Goal: Task Accomplishment & Management: Complete application form

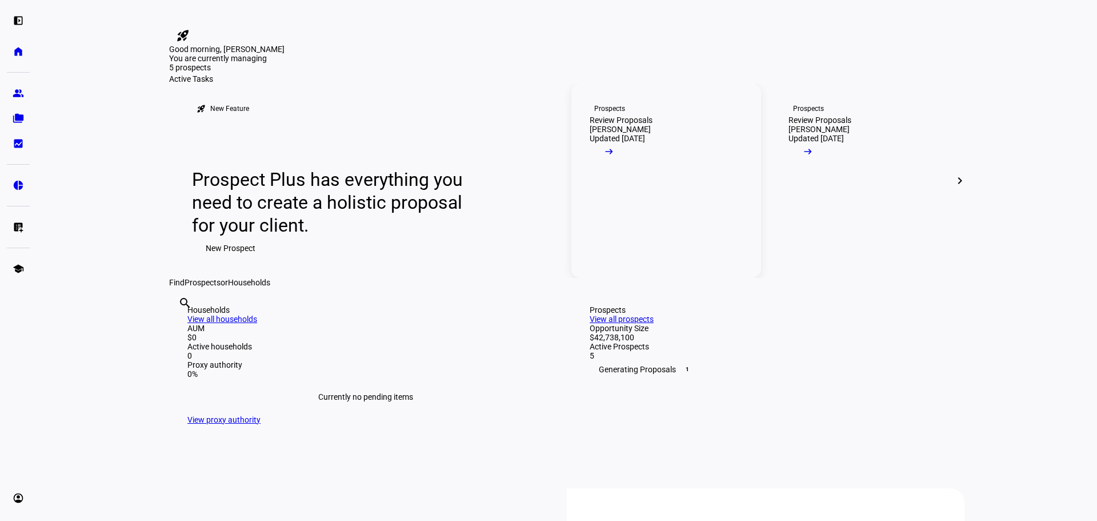
click at [667, 217] on link "Prospects Review Proposals [PERSON_NAME] Updated [DATE] arrow_right_alt" at bounding box center [666, 180] width 190 height 194
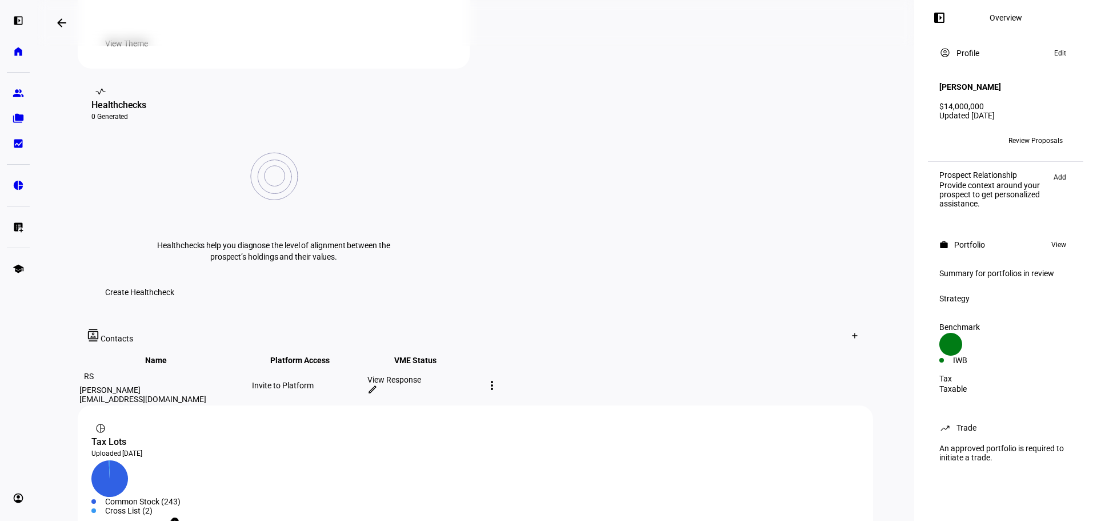
scroll to position [479, 0]
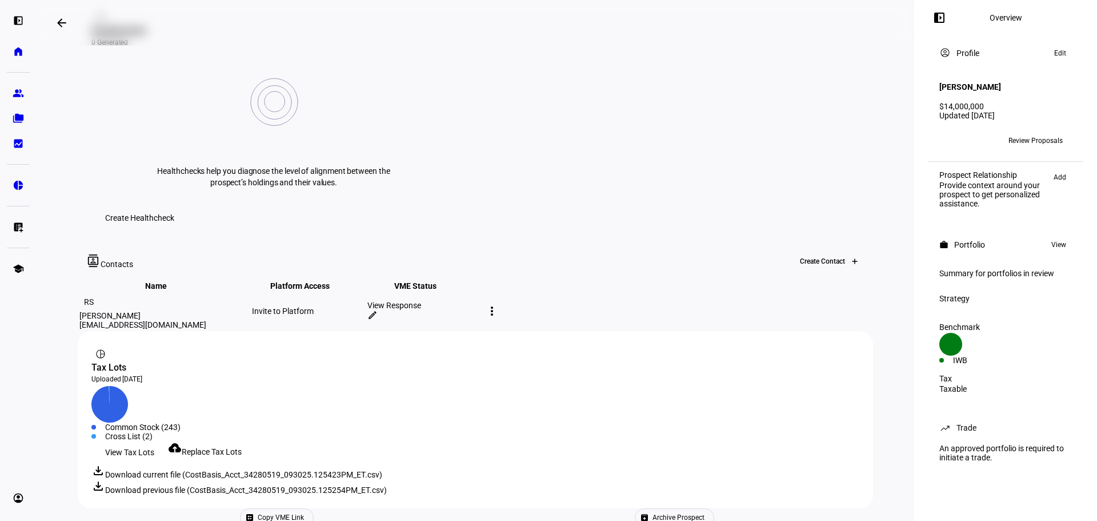
click at [846, 252] on div at bounding box center [855, 261] width 18 height 18
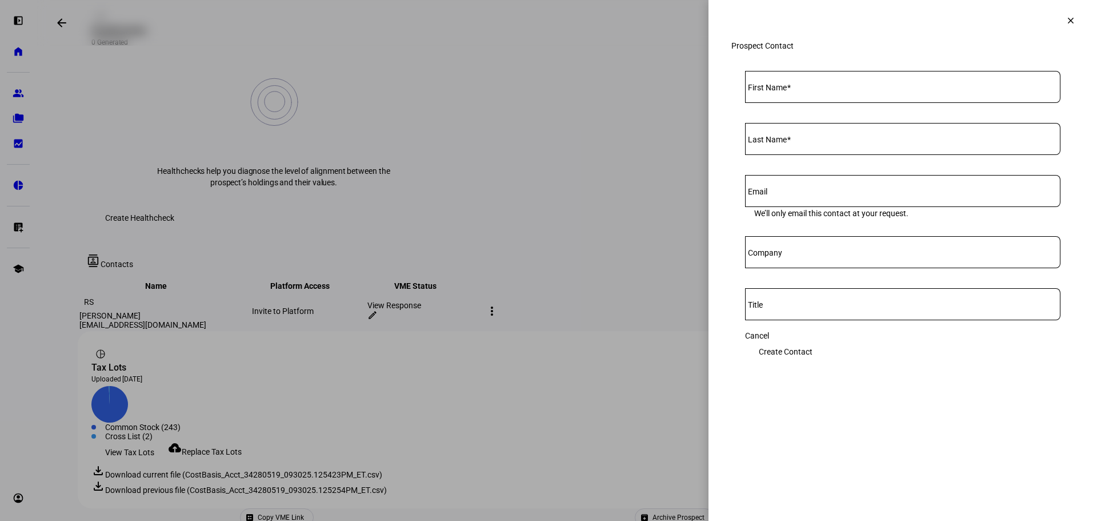
click at [828, 89] on input "First Name" at bounding box center [902, 84] width 315 height 9
paste input "[PERSON_NAME] <[EMAIL_ADDRESS][DOMAIN_NAME]>"
type input "[PERSON_NAME]"
paste input "Waltonsmith <waltonsmith@comcast.net>"
type input "Waltonsmith"
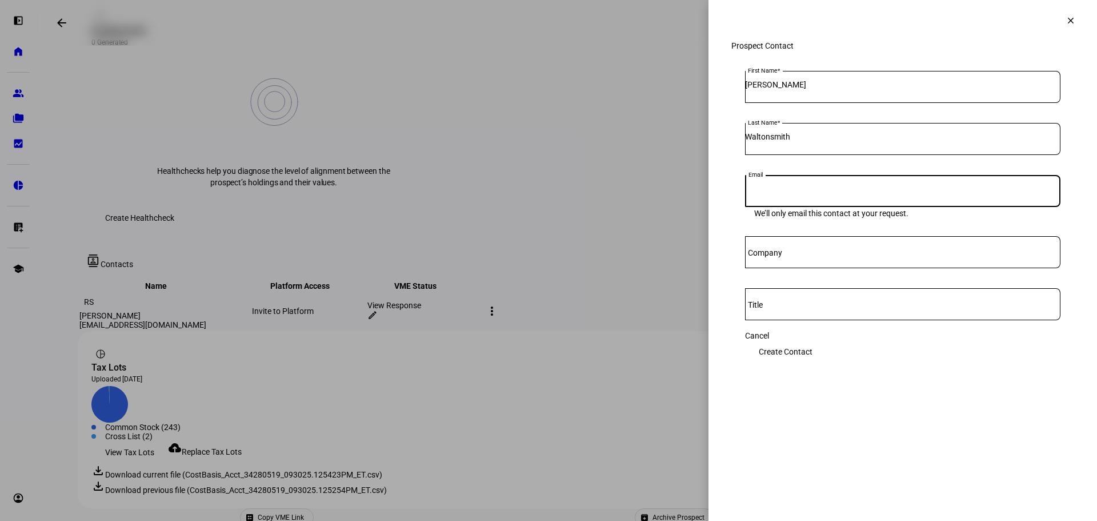
paste input "<waltonsmith@comcast.net>"
type input "waltonsmith@comcast.net"
click at [812, 361] on span "Create Contact" at bounding box center [786, 351] width 54 height 23
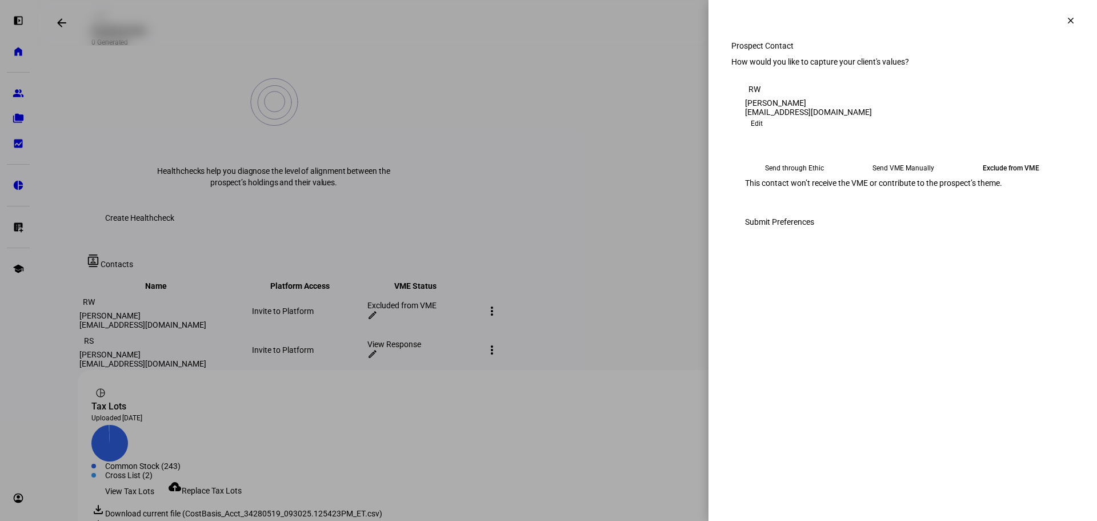
click at [799, 178] on eth-mega-radio-button "Send through Ethic" at bounding box center [794, 168] width 99 height 21
click at [814, 233] on span "Submit Preferences" at bounding box center [779, 221] width 69 height 23
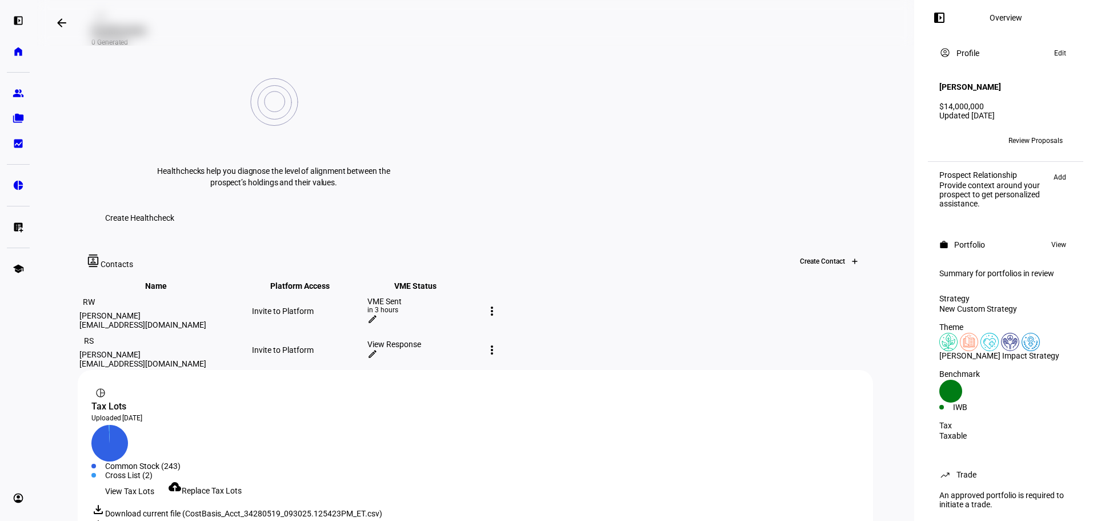
click at [819, 257] on div "Create Contact" at bounding box center [818, 261] width 55 height 8
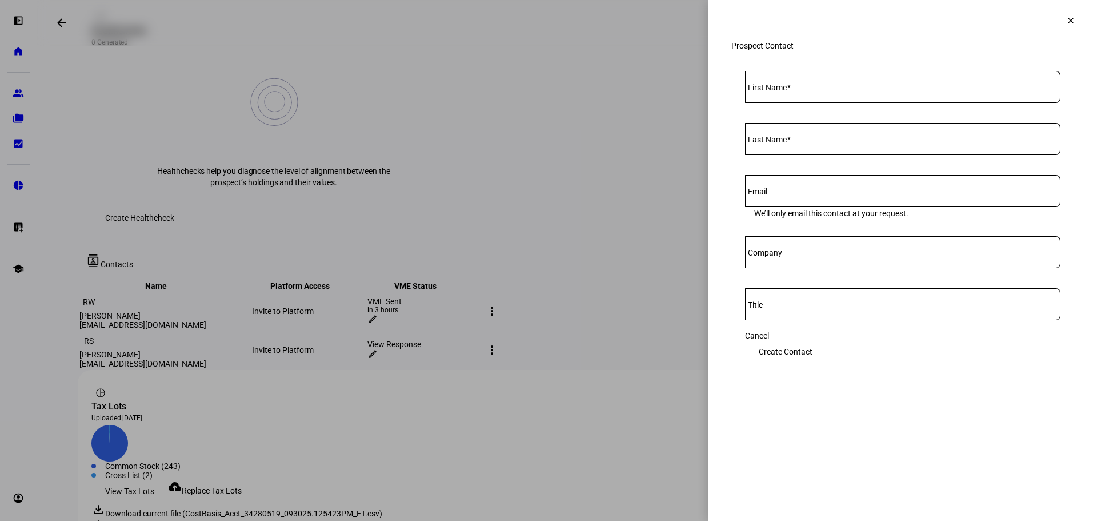
click at [820, 103] on div at bounding box center [902, 87] width 315 height 32
click at [825, 89] on input "First Name" at bounding box center [902, 84] width 315 height 9
paste input "Nathan Peabody <drnatep@gmail.com>"
type input "Nathan"
paste input "Peabody <drnatep@gmail.com>"
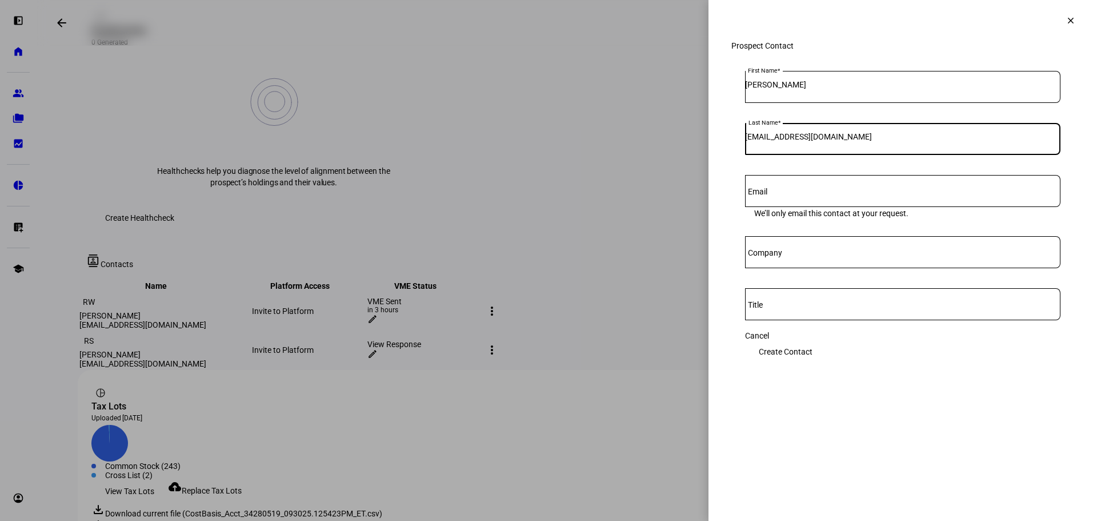
type input "drnatep@gmail.com"
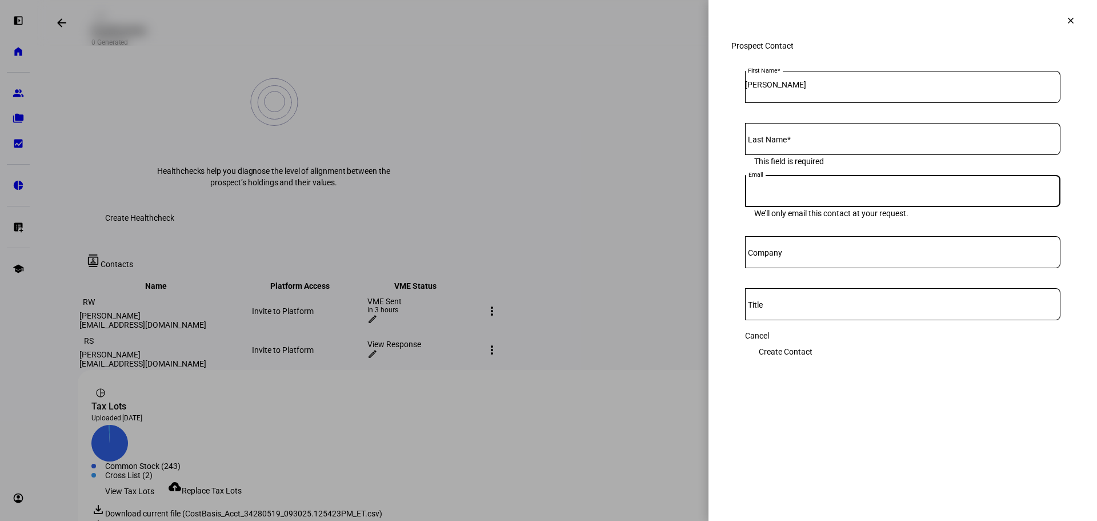
paste input "drnatep@gmail.com"
type input "drnatep@gmail.com"
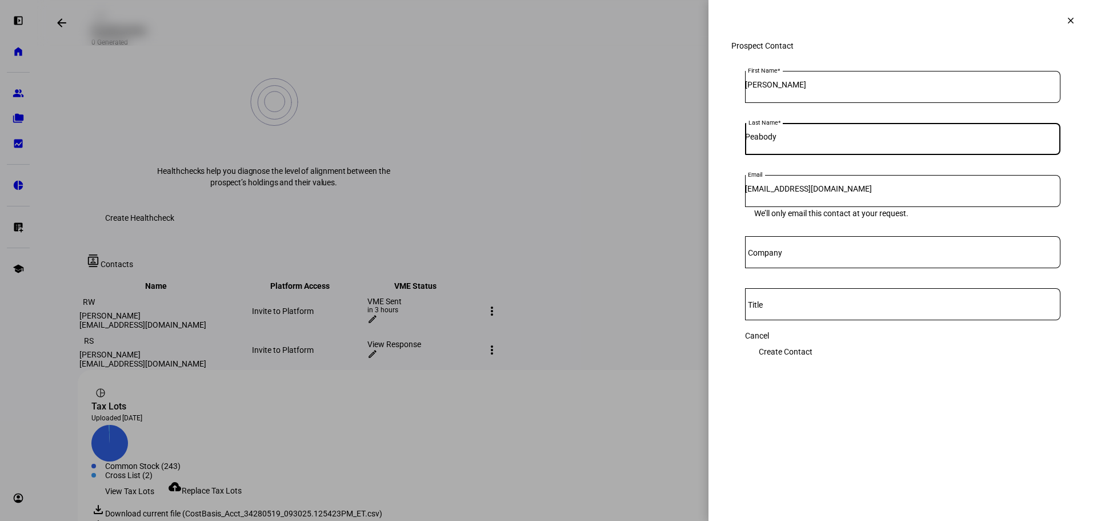
type input "Peabody"
click at [812, 347] on span "Create Contact" at bounding box center [786, 351] width 54 height 23
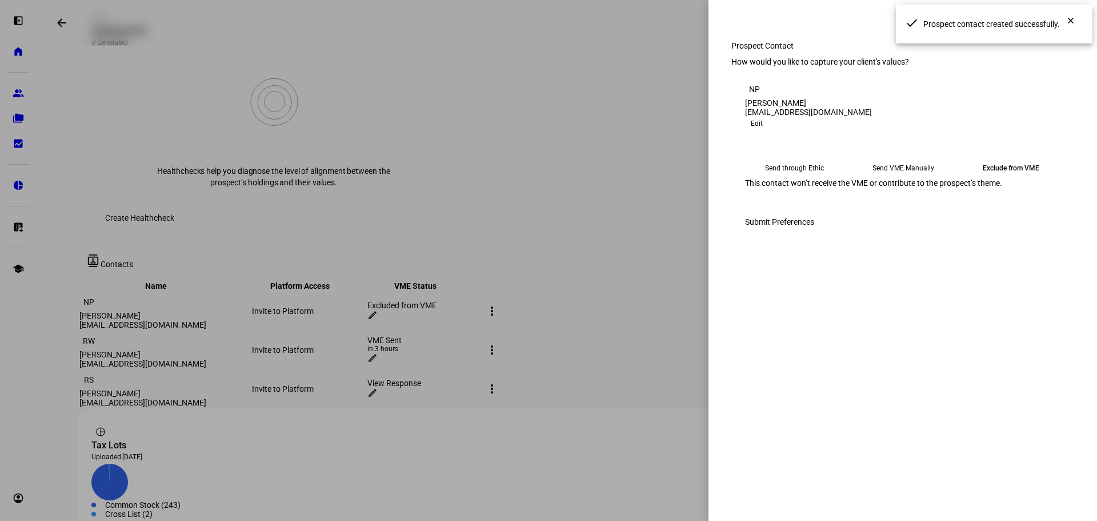
click at [804, 178] on eth-mega-radio-button "Send through Ethic" at bounding box center [794, 168] width 99 height 21
click at [814, 233] on span "Submit Preferences" at bounding box center [779, 221] width 69 height 23
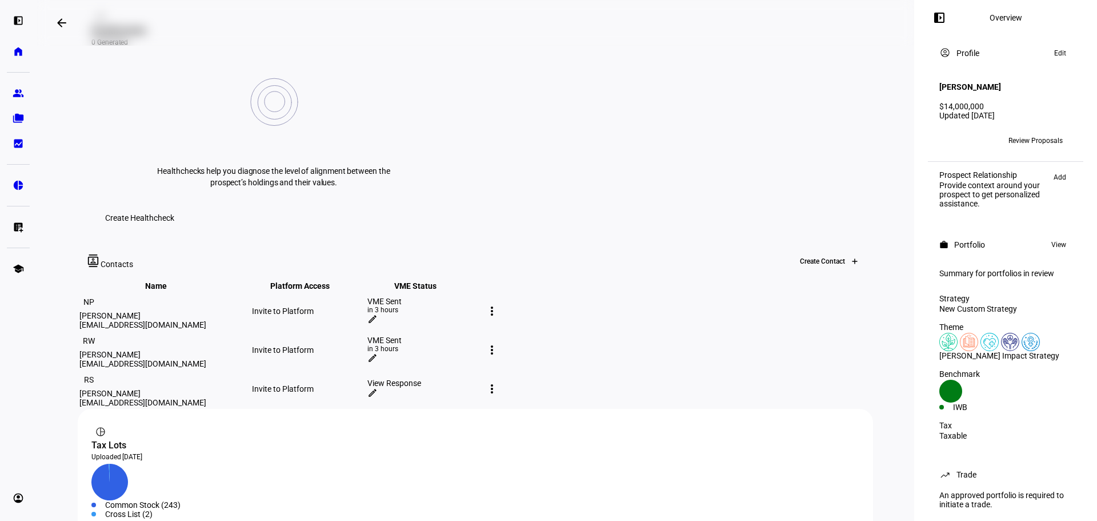
click at [846, 252] on div at bounding box center [855, 261] width 18 height 18
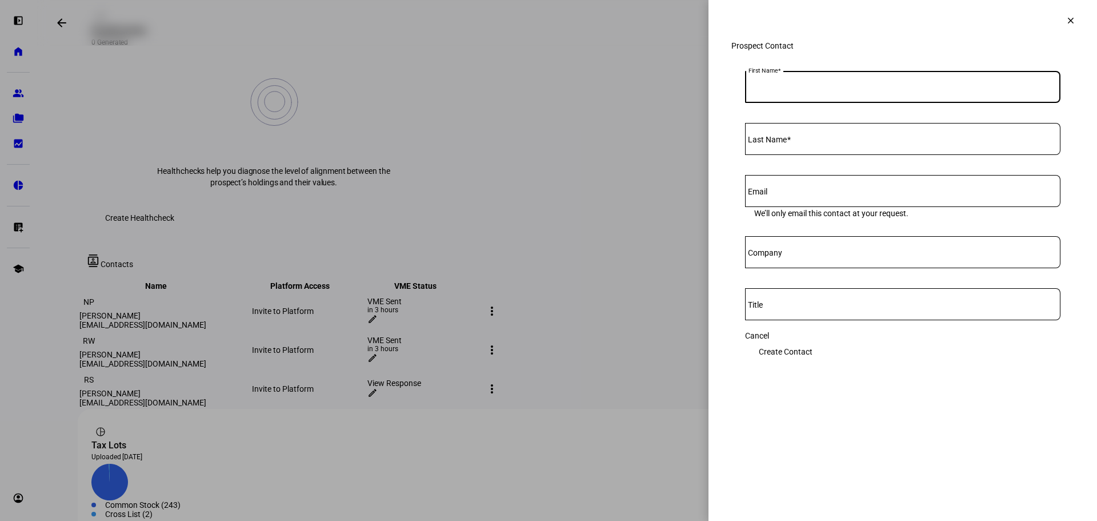
click at [842, 89] on input "First Name" at bounding box center [902, 84] width 315 height 9
paste input "Jake Schmidt <jzschmidt75@gmail.com>"
type input "Jake"
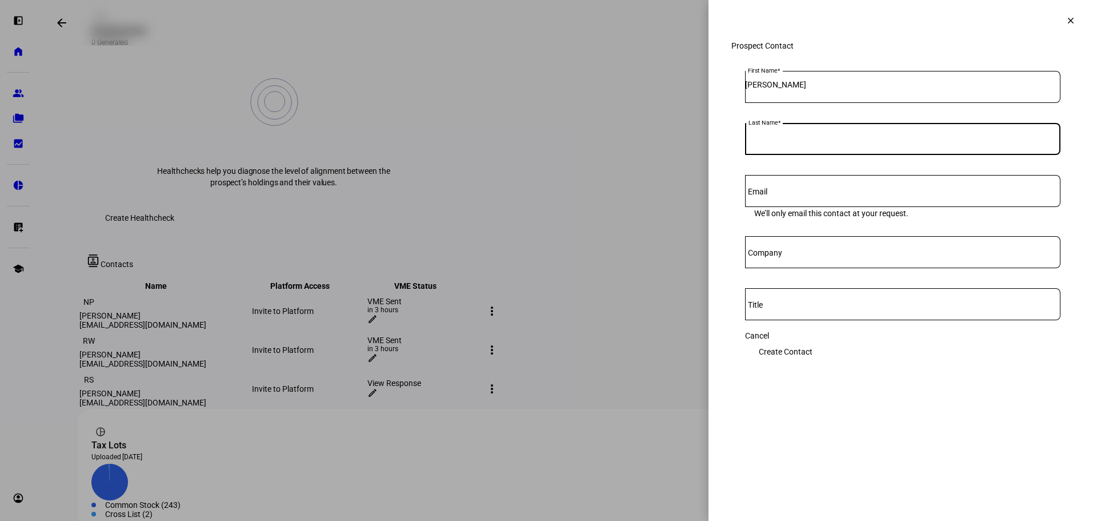
paste input "Schmidt <jzschmidt75@gmail.com>"
type input "Schmidt"
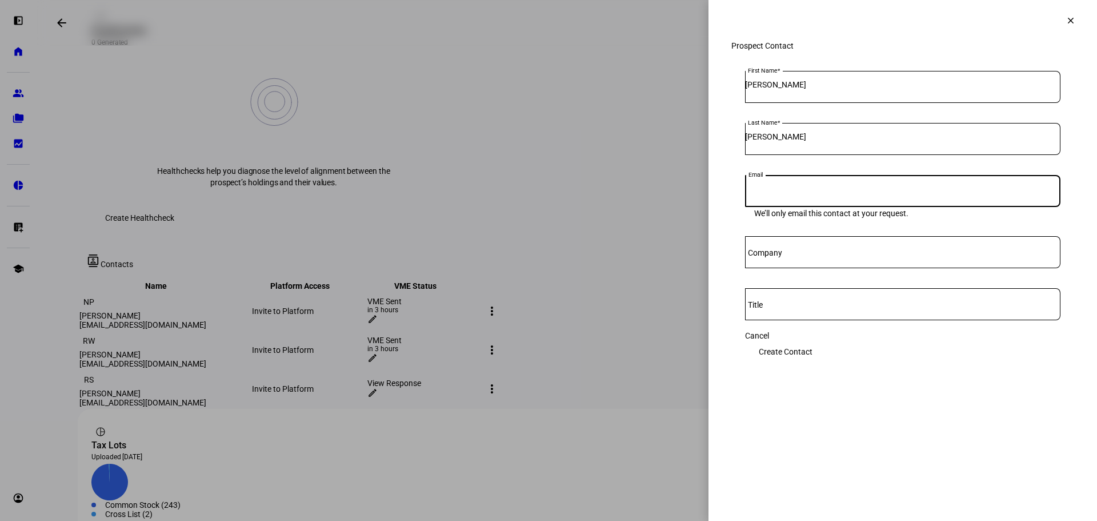
paste input "<jzschmidt75@gmail.com>"
type input "jzschmidt75@gmail.com"
click at [812, 357] on span "Create Contact" at bounding box center [786, 351] width 54 height 23
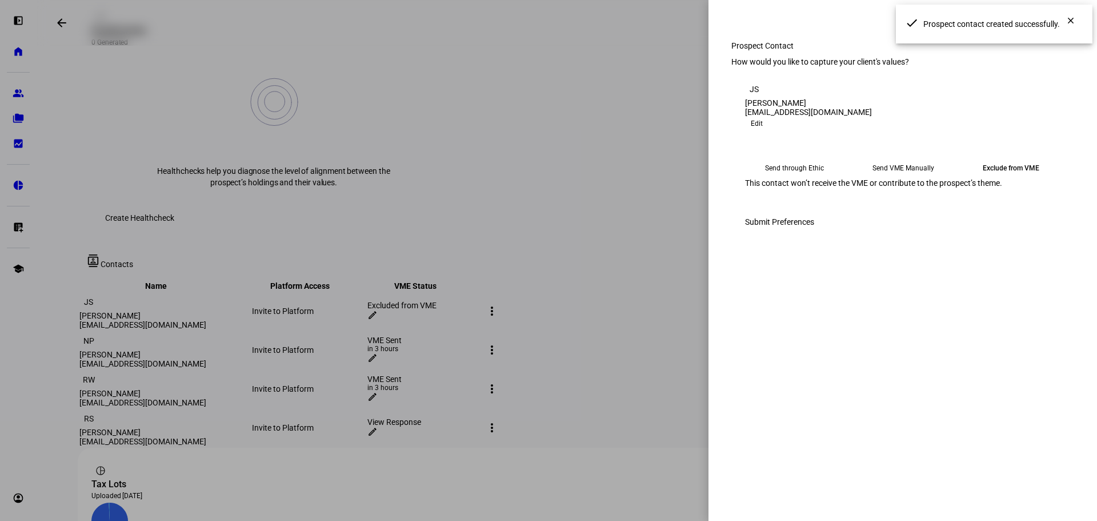
click at [761, 178] on eth-mega-radio-button "Send through Ethic" at bounding box center [794, 168] width 99 height 21
click at [814, 233] on span "Submit Preferences" at bounding box center [779, 221] width 69 height 23
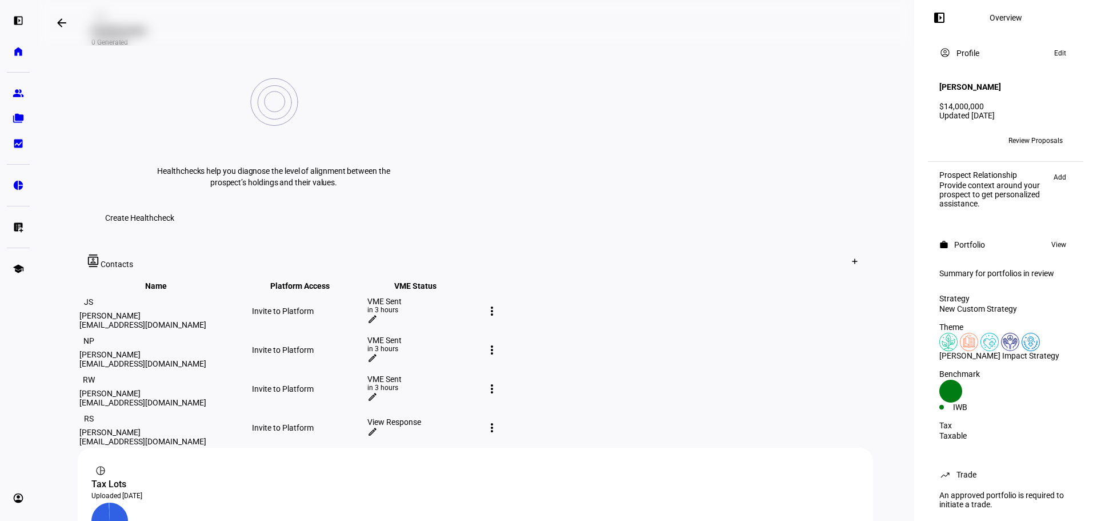
click at [835, 243] on mat-toolbar "contacts Contacts Create Contact" at bounding box center [475, 261] width 795 height 37
click at [846, 252] on div at bounding box center [855, 261] width 18 height 18
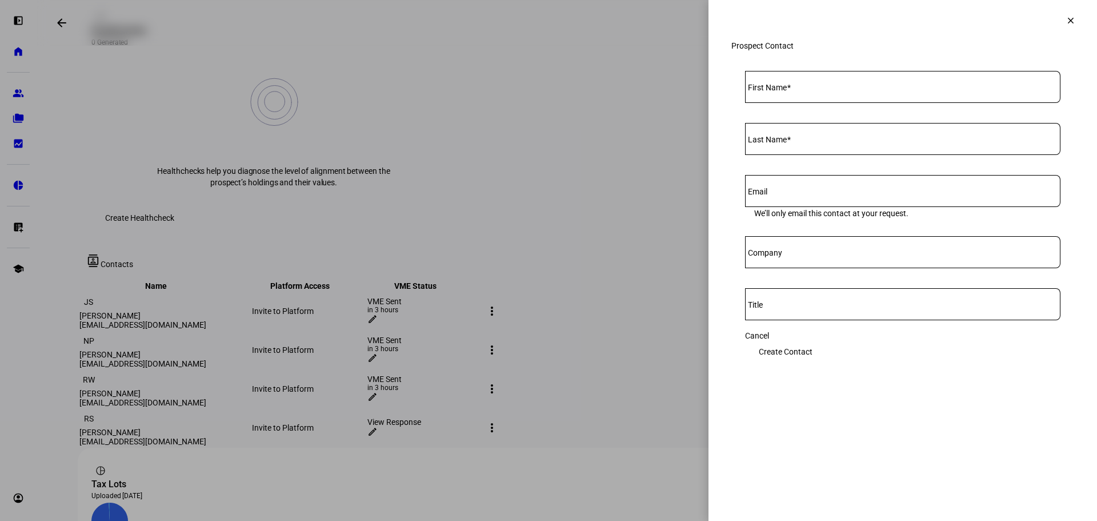
click at [841, 89] on input "First Name" at bounding box center [902, 84] width 315 height 9
paste input "Darby Schmidt <darbyrschmidt@gmail.com>"
type input "Darby"
paste input "Schmidt <darbyrschmidt@gmail.com>"
type input "Schmidt"
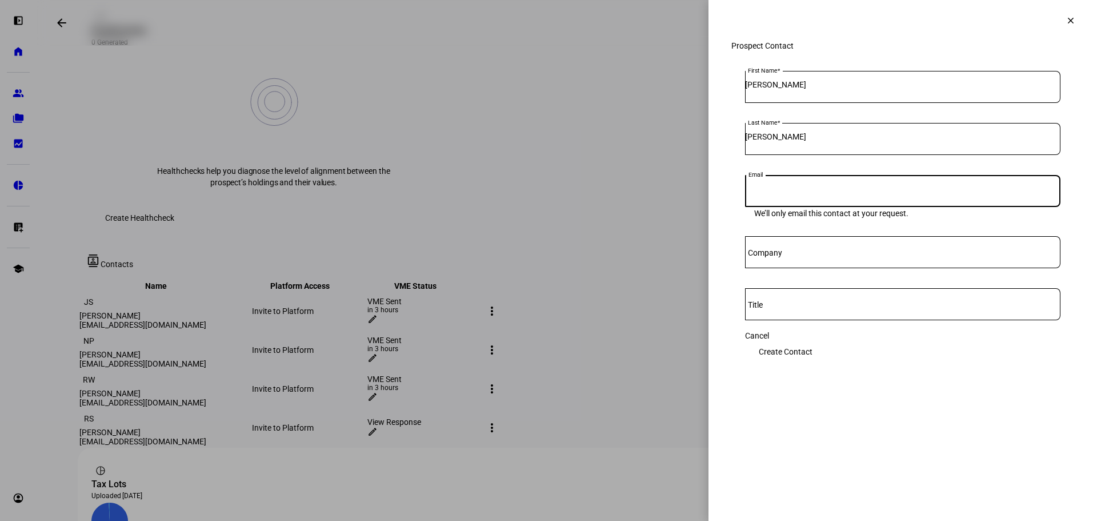
paste input "<darbyrschmidt@gmail.com>"
type input "darbyrschmidt@gmail.com"
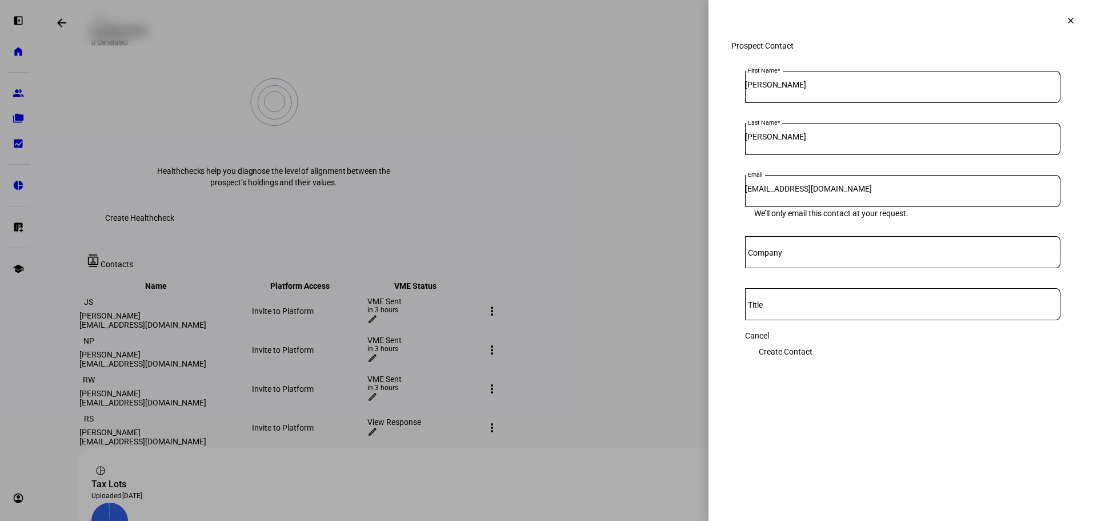
click at [812, 350] on span "Create Contact" at bounding box center [786, 351] width 54 height 23
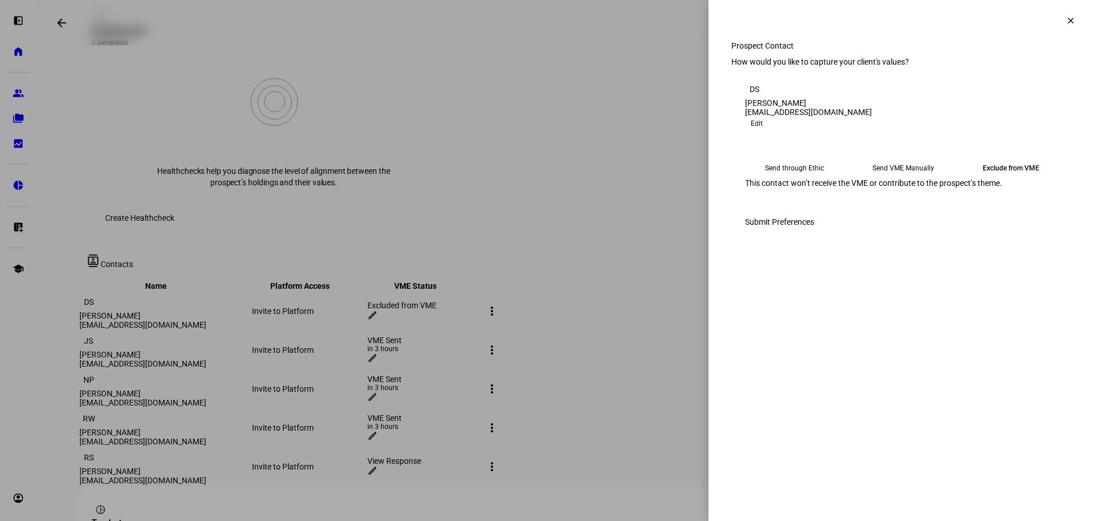
click at [812, 192] on div "Send through Ethic Send VME Manually Exclude from VME Ethic will send an email …" at bounding box center [902, 177] width 343 height 66
click at [813, 178] on eth-mega-radio-button "Send through Ethic" at bounding box center [794, 168] width 99 height 21
click at [814, 233] on span "Submit Preferences" at bounding box center [779, 221] width 69 height 23
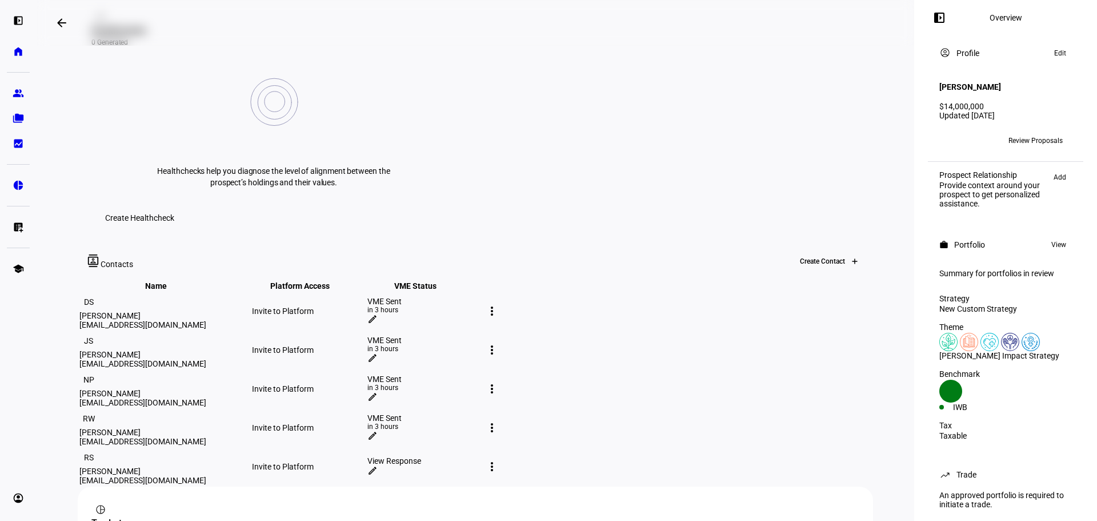
click at [846, 252] on div at bounding box center [855, 261] width 18 height 18
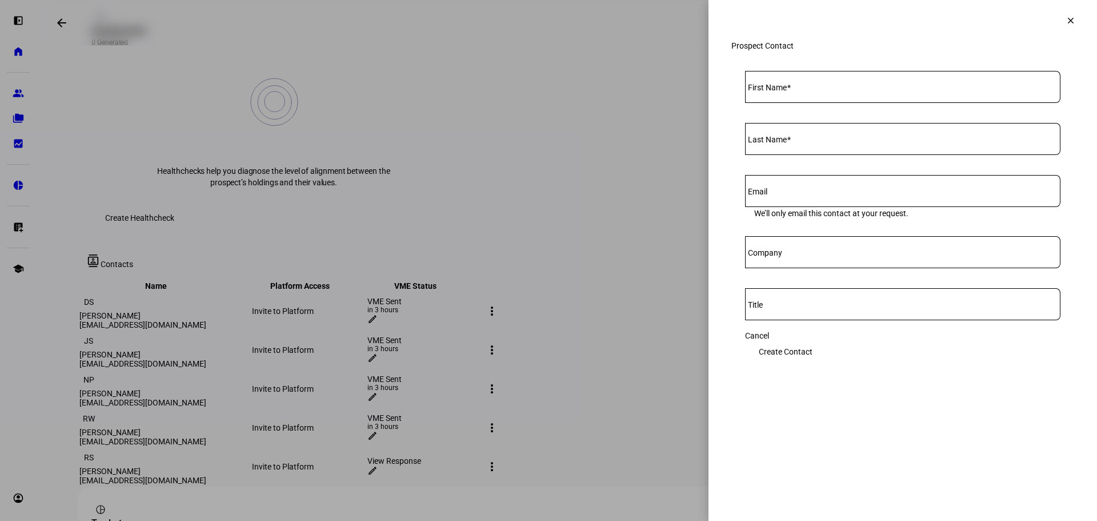
click at [858, 99] on div at bounding box center [902, 87] width 315 height 32
paste input "Casey Schmidt <cschmidt99005@gmail.com>"
type input "Casey"
paste input "Schmidt <cschmidt99005@gmail.com>"
type input "Schmidt"
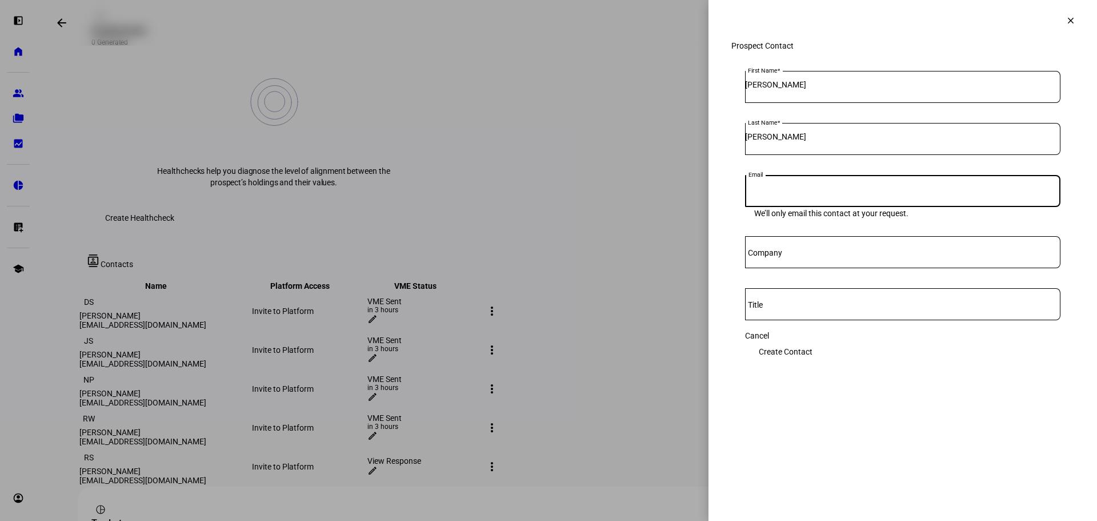
paste input "<cschmidt99005@gmail.com>"
type input "cschmidt99005@gmail.com"
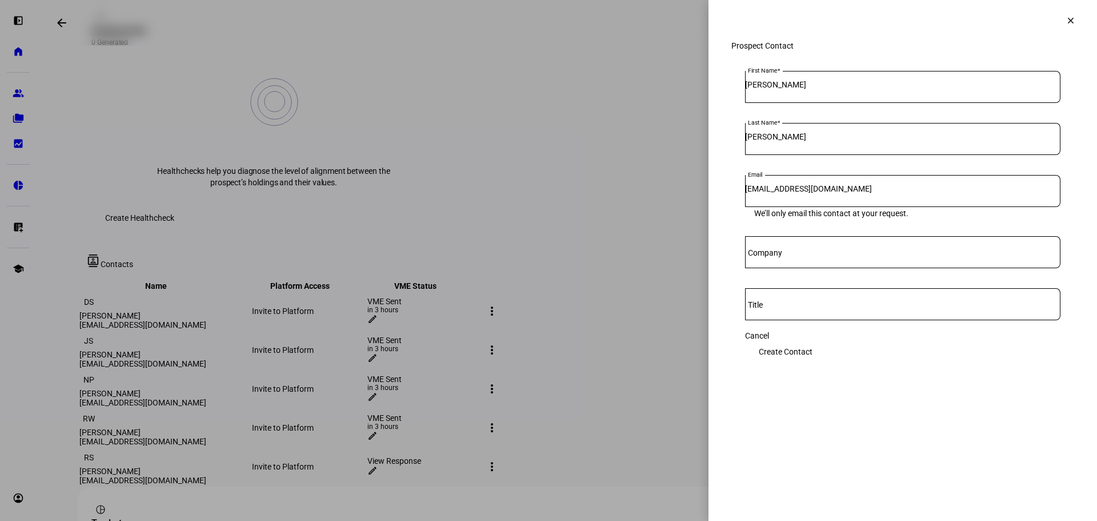
click at [826, 355] on span at bounding box center [785, 351] width 81 height 23
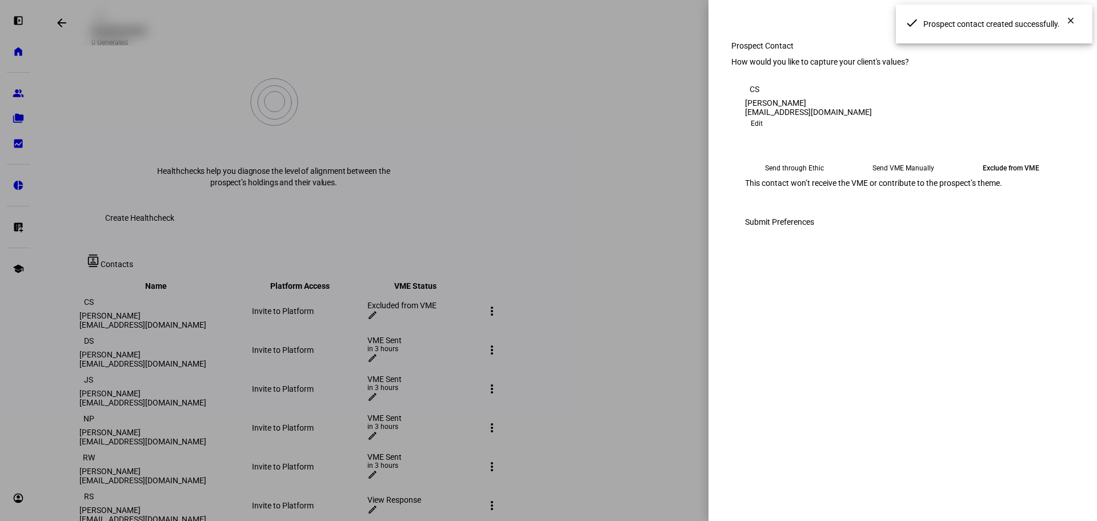
click at [822, 178] on eth-mega-radio-button "Send through Ethic" at bounding box center [794, 168] width 99 height 21
click at [828, 233] on span at bounding box center [779, 221] width 97 height 23
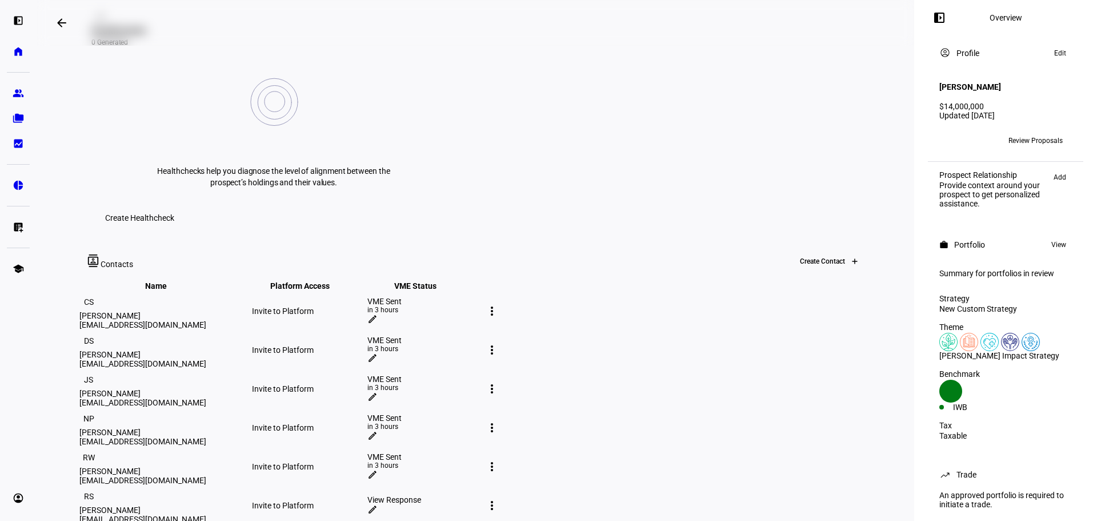
click at [849, 252] on div at bounding box center [855, 261] width 18 height 18
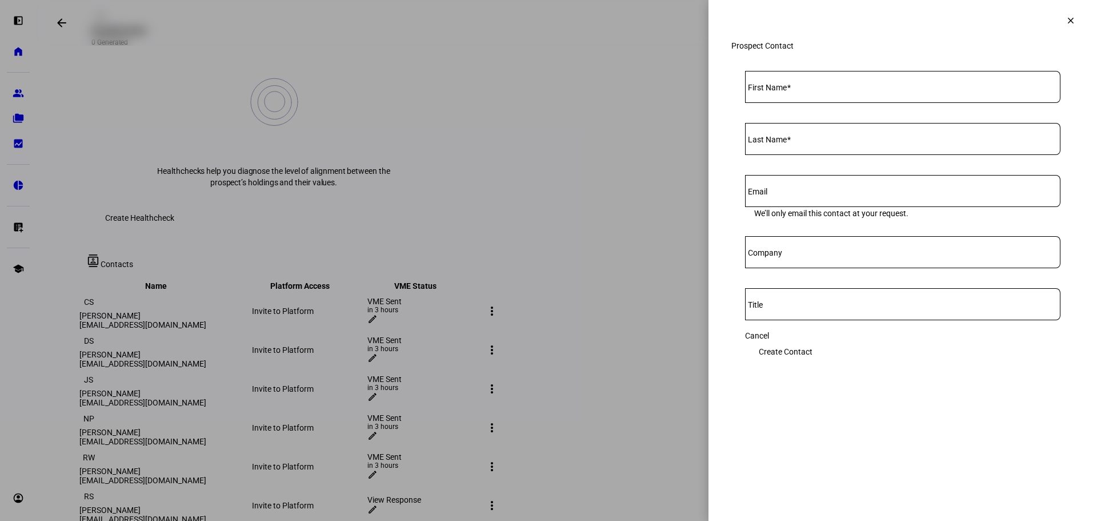
click at [856, 103] on div at bounding box center [902, 87] width 315 height 32
paste input "KAREN OBRIEN <kpeao@mac.com>"
type input "Karen"
paste input "OBRIEN <kpeao@mac.com>"
type input "O'Brien"
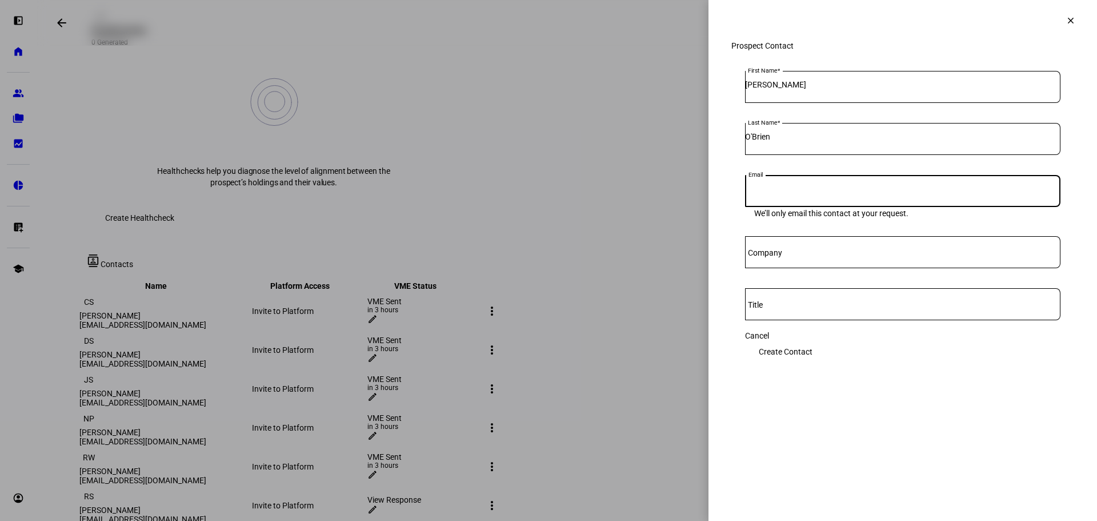
paste input "<kpeao@mac.com>"
type input "kpeao@mac.com"
click at [1012, 367] on eth-form-card "First Name Karen Last Name O'Brien Email kpeao@mac.com We’ll only email this co…" at bounding box center [902, 216] width 343 height 319
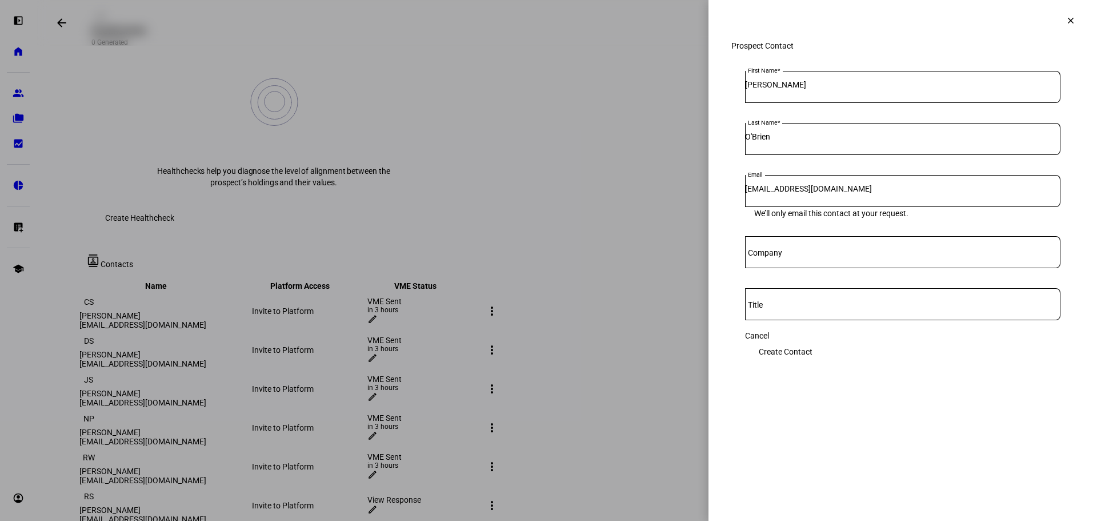
click at [812, 363] on span "Create Contact" at bounding box center [786, 351] width 54 height 23
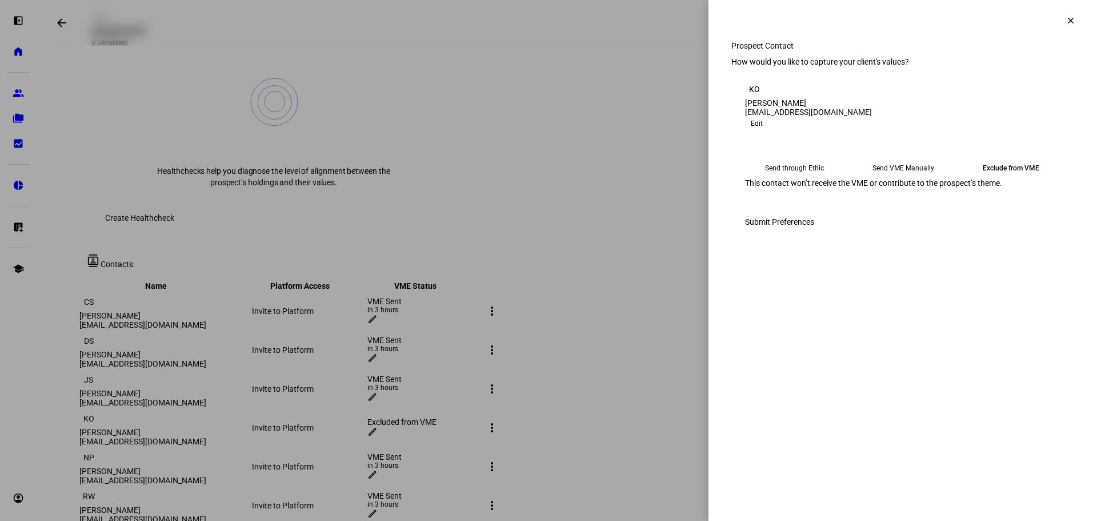
click at [841, 178] on eth-mega-radio-button "Send through Ethic" at bounding box center [794, 168] width 99 height 21
click at [814, 233] on span "Submit Preferences" at bounding box center [779, 221] width 69 height 23
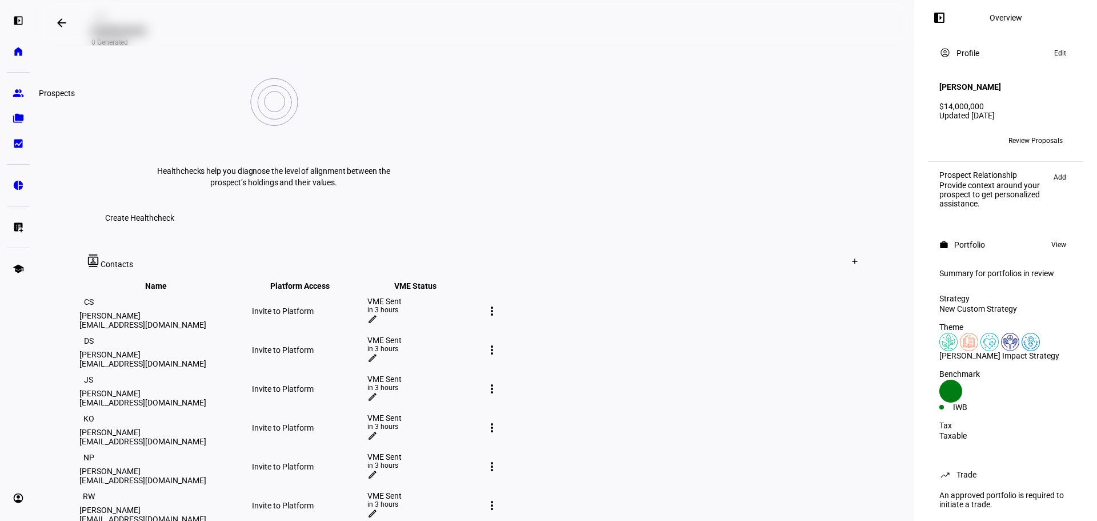
click at [23, 83] on link "group Prospects" at bounding box center [18, 93] width 23 height 23
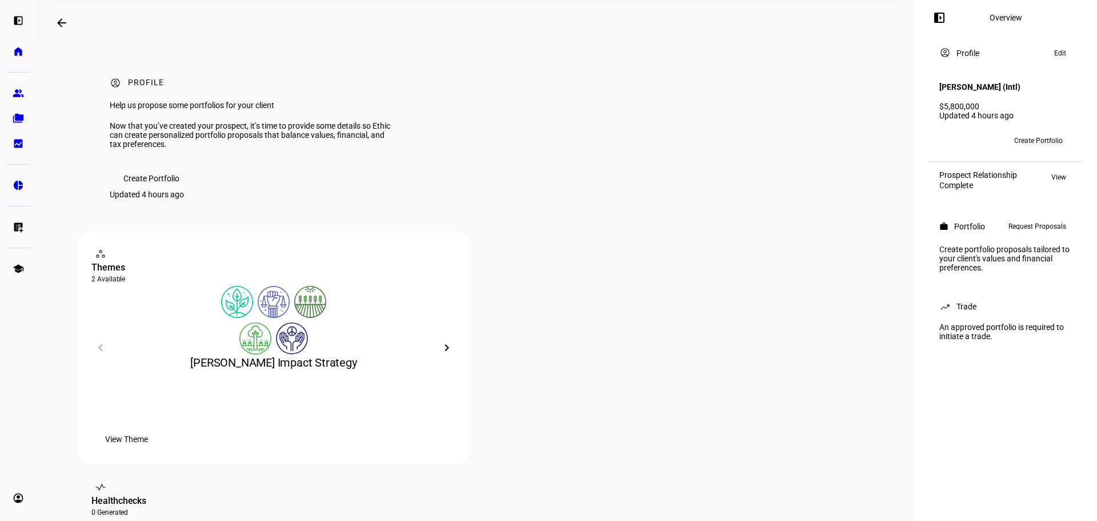
click at [1049, 134] on span "Create Portfolio" at bounding box center [1038, 140] width 49 height 18
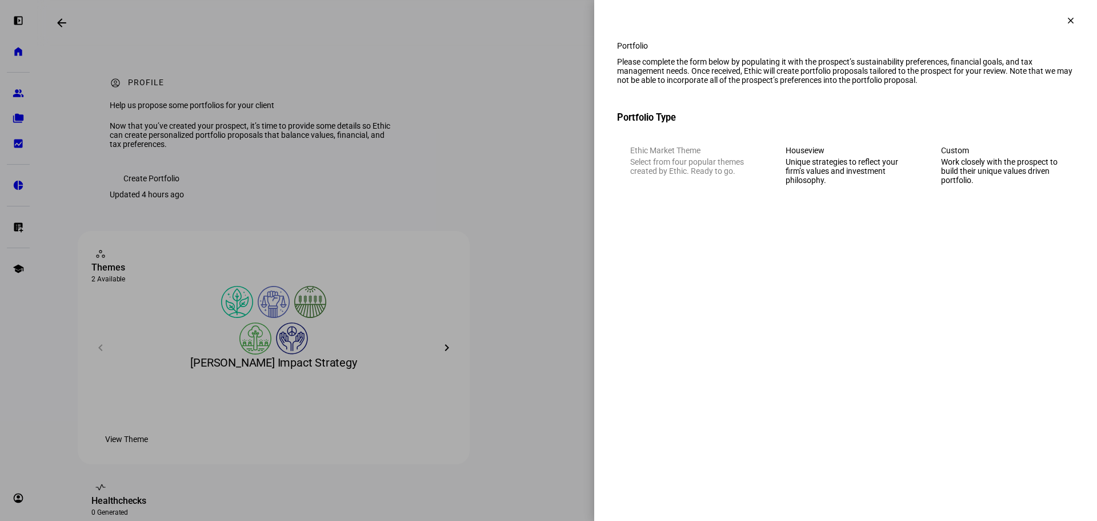
click at [1065, 11] on span at bounding box center [1070, 20] width 27 height 27
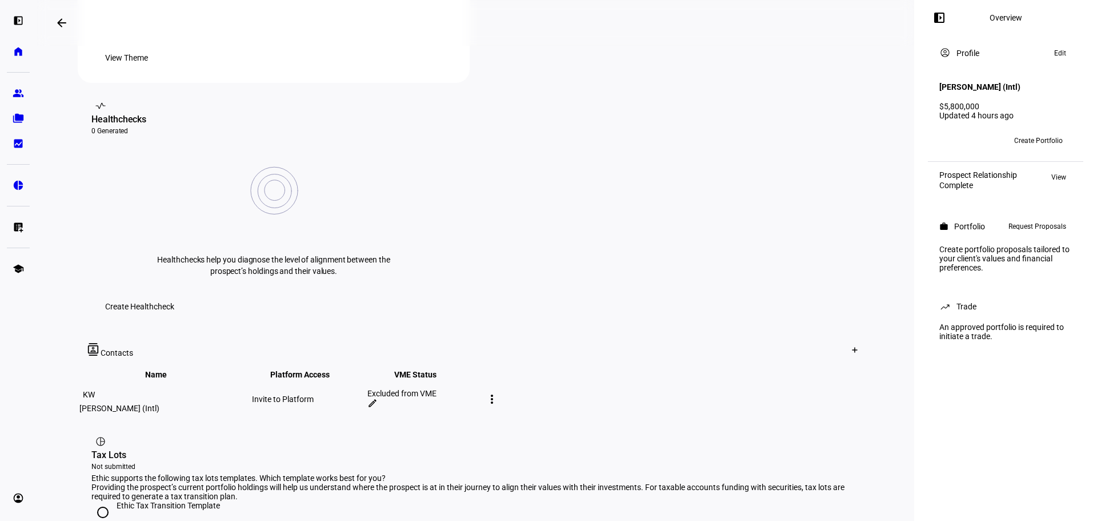
scroll to position [563, 0]
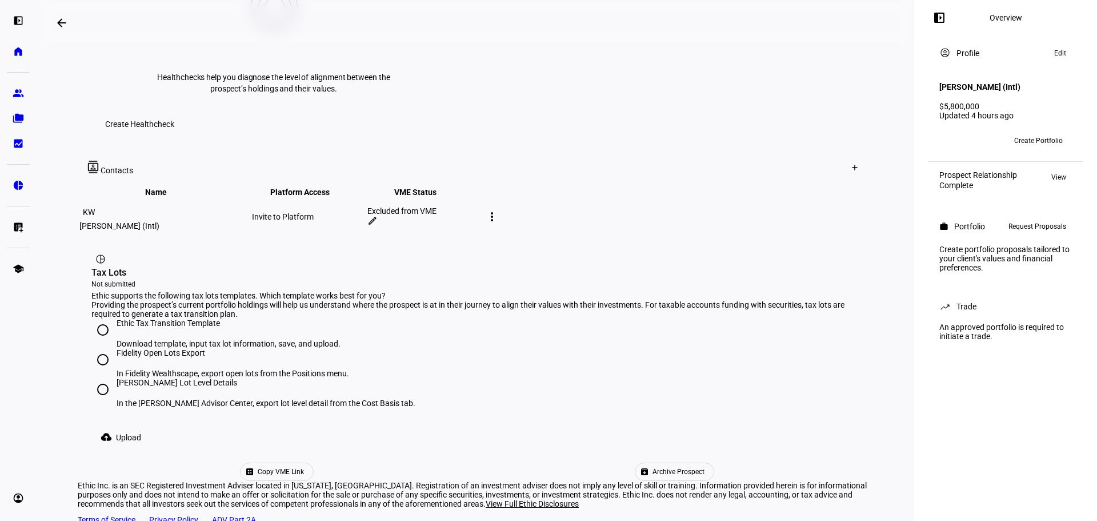
click at [175, 369] on div "In Fidelity Wealthscape, export open lots from the Positions menu." at bounding box center [233, 373] width 233 height 9
click at [114, 348] on input "Fidelity Open Lots Export In Fidelity Wealthscape, export open lots from the Po…" at bounding box center [102, 359] width 23 height 23
radio input "true"
click at [169, 378] on div "[PERSON_NAME] Lot Level Details" at bounding box center [266, 388] width 299 height 21
click at [114, 378] on input "[PERSON_NAME] Lot Level Details In the [PERSON_NAME] Advisor Center, export lot…" at bounding box center [102, 389] width 23 height 23
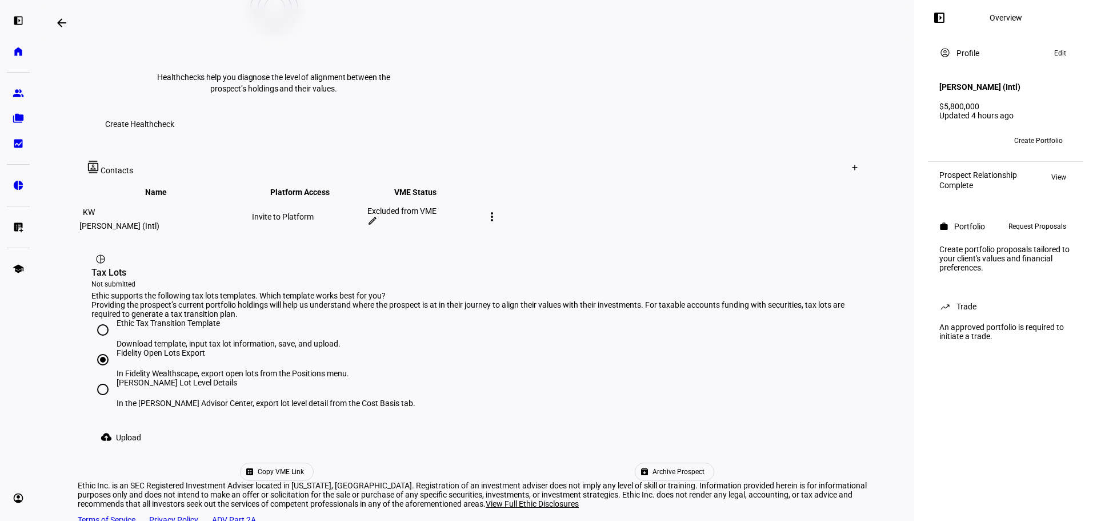
radio input "true"
click at [137, 426] on span "Upload" at bounding box center [128, 437] width 25 height 23
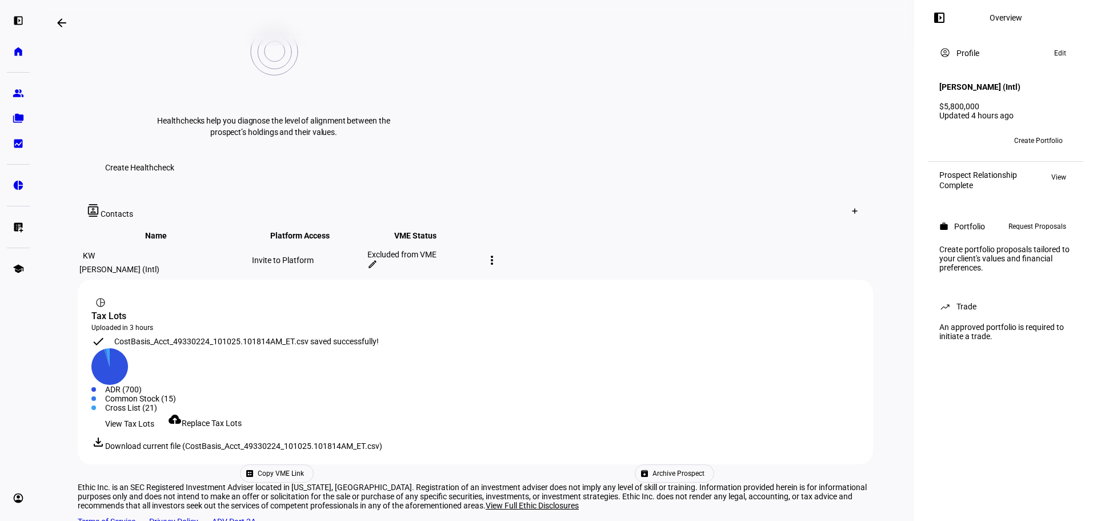
scroll to position [139, 0]
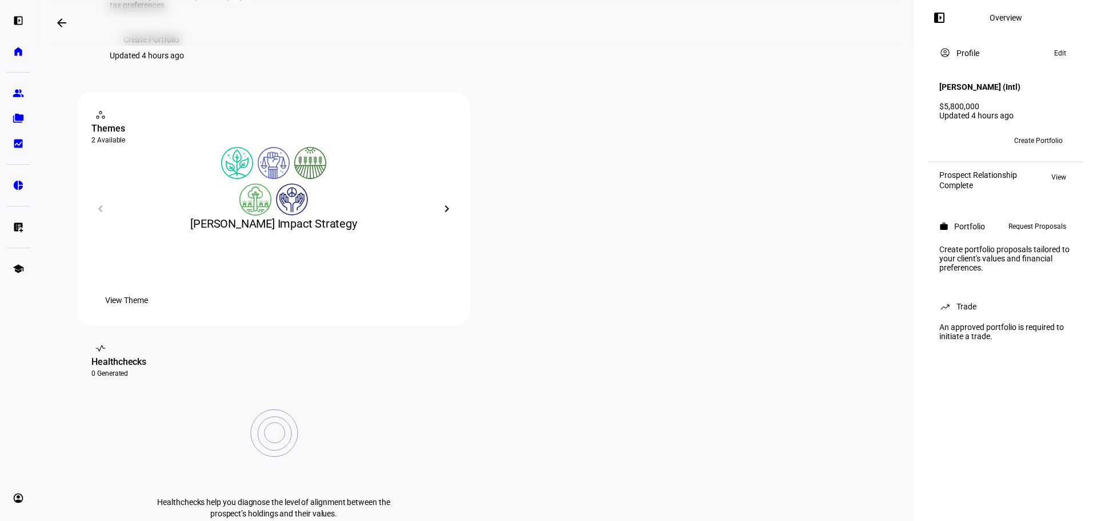
click at [1038, 133] on span "Create Portfolio" at bounding box center [1038, 140] width 49 height 18
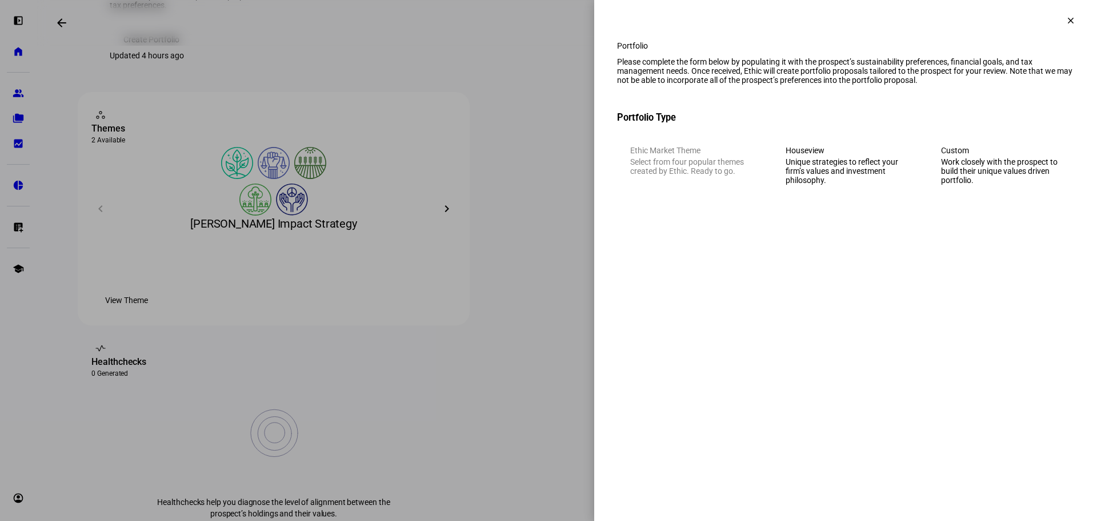
click at [991, 150] on eth-mega-radio-button "Custom Work closely with the prospect to build their unique values driven portf…" at bounding box center [1001, 165] width 146 height 65
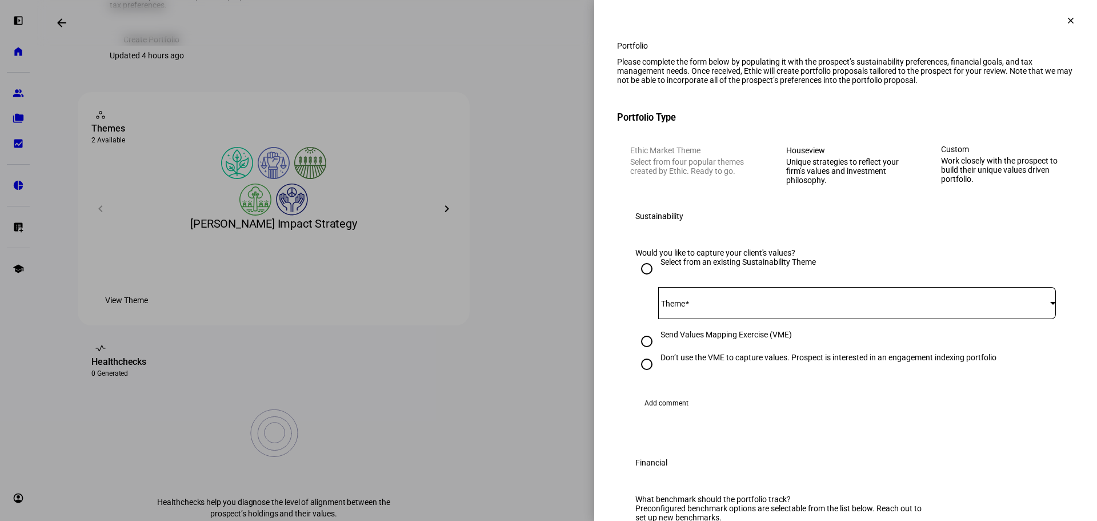
scroll to position [190, 0]
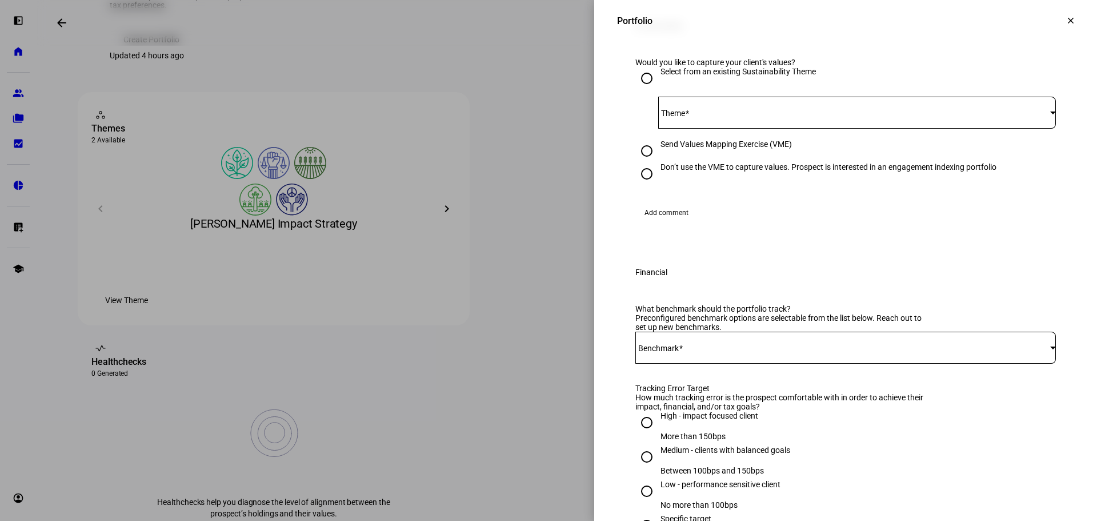
click at [945, 129] on div at bounding box center [857, 113] width 398 height 32
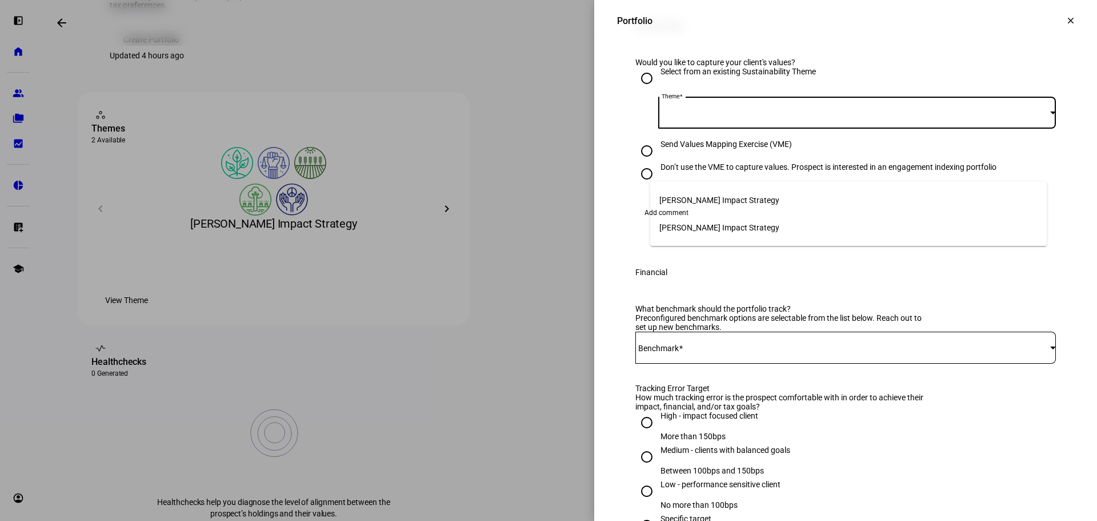
click at [858, 221] on mat-option "[PERSON_NAME] Impact Strategy" at bounding box center [848, 227] width 397 height 27
click at [471, 298] on div at bounding box center [548, 260] width 1097 height 521
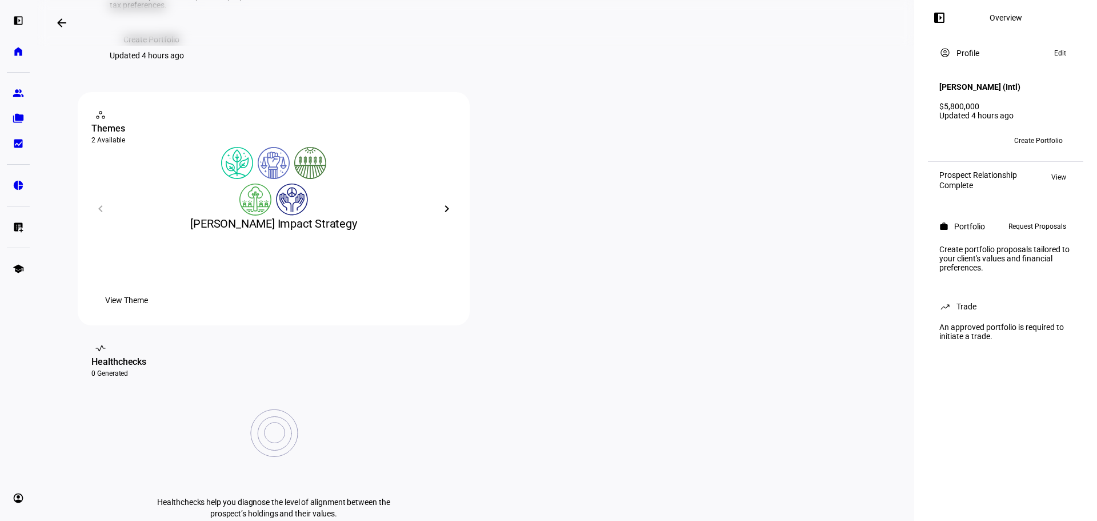
click at [443, 215] on mat-icon "chevron_right" at bounding box center [447, 209] width 14 height 14
click at [432, 231] on div "[PERSON_NAME] Impact Strategy" at bounding box center [273, 223] width 365 height 16
click at [439, 231] on div "[PERSON_NAME] Impact Strategy" at bounding box center [273, 223] width 365 height 16
click at [103, 215] on mat-icon "chevron_left" at bounding box center [101, 209] width 14 height 14
click at [429, 231] on div "[PERSON_NAME] Impact Strategy" at bounding box center [273, 223] width 365 height 16
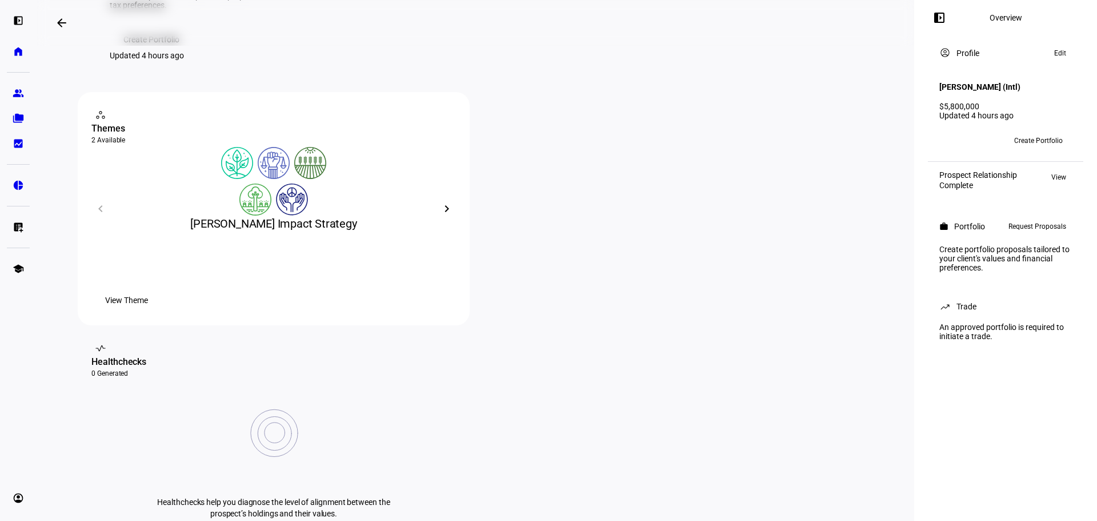
click at [446, 215] on mat-icon "chevron_right" at bounding box center [447, 209] width 14 height 14
click at [1028, 131] on span "Create Portfolio" at bounding box center [1038, 140] width 49 height 18
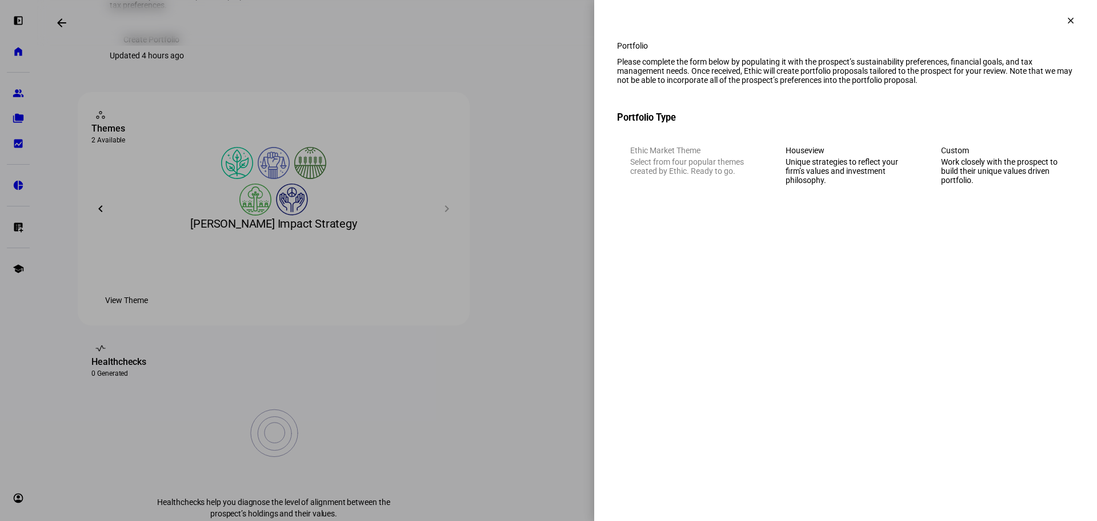
click at [1052, 175] on eth-mega-radio-button "Custom Work closely with the prospect to build their unique values driven portf…" at bounding box center [1001, 165] width 146 height 65
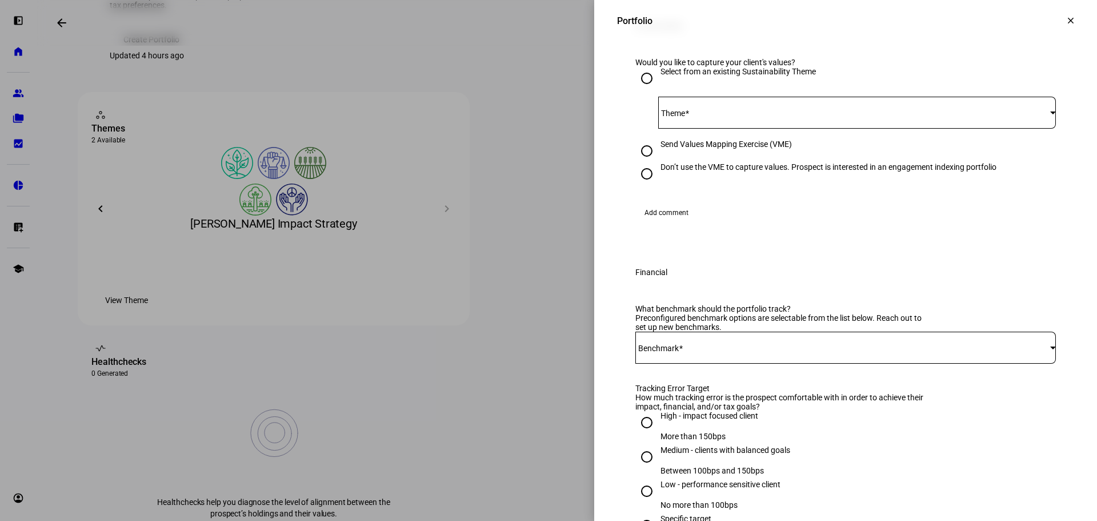
click at [736, 117] on span at bounding box center [854, 112] width 392 height 9
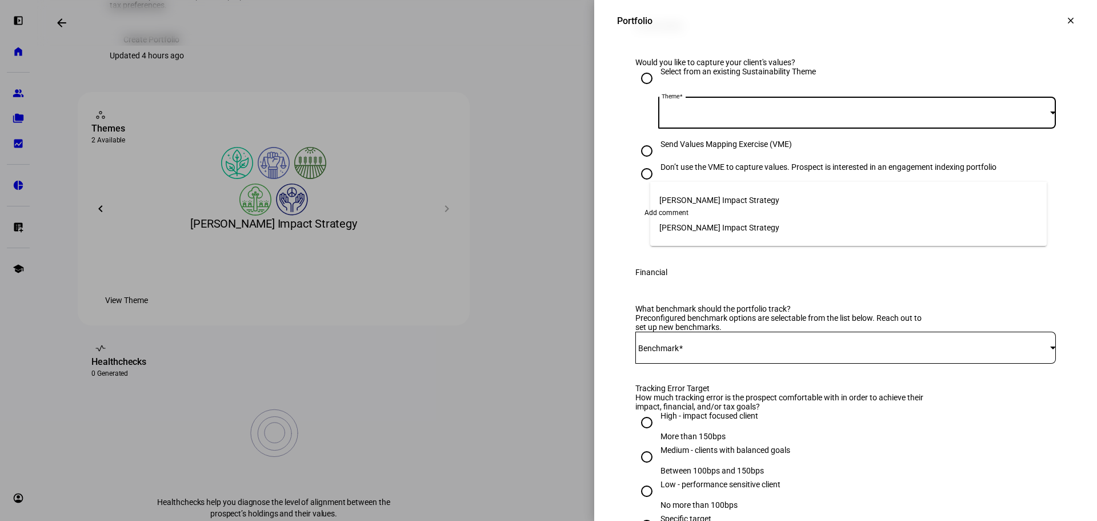
click at [720, 198] on span "[PERSON_NAME] Impact Strategy" at bounding box center [719, 199] width 120 height 9
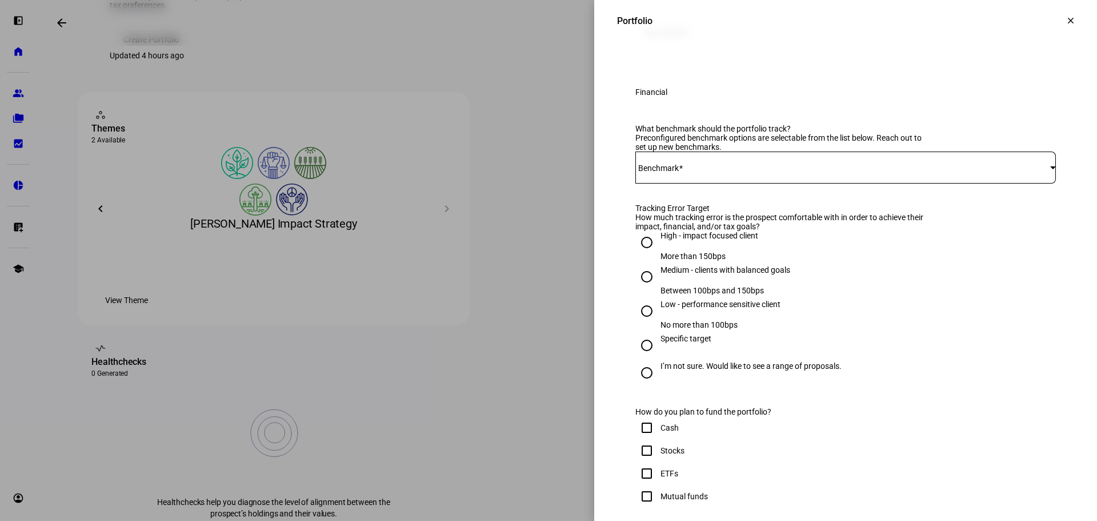
scroll to position [381, 0]
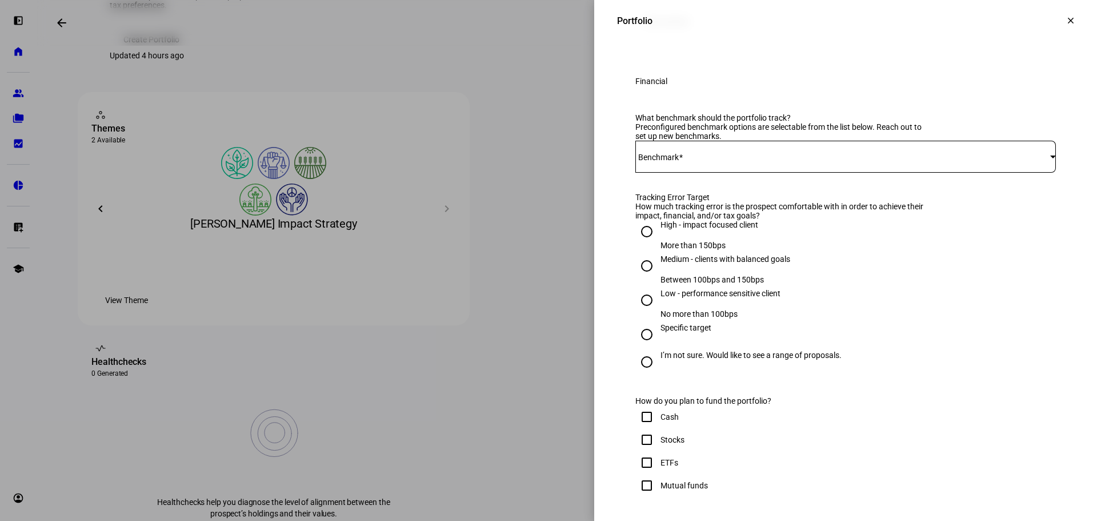
click at [754, 173] on div at bounding box center [845, 157] width 421 height 32
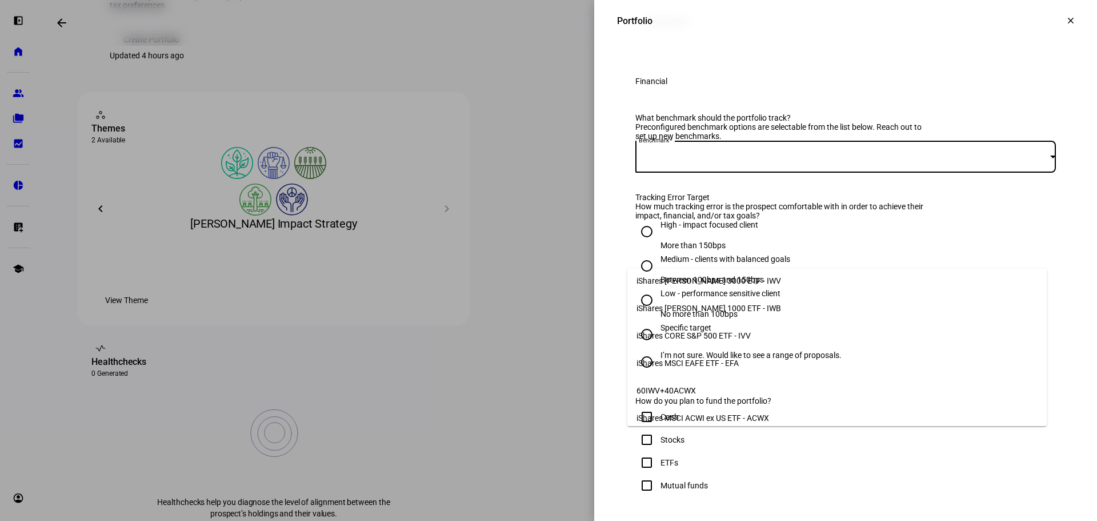
scroll to position [62, 0]
click at [787, 381] on mat-option "iShares MSCI ACWI ex US ETF - ACWX" at bounding box center [836, 388] width 419 height 27
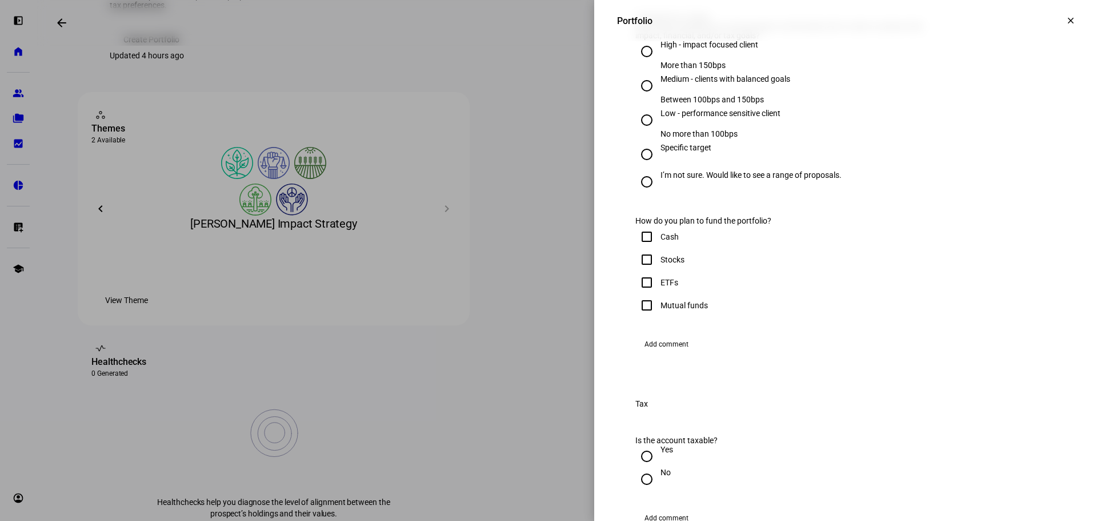
scroll to position [571, 0]
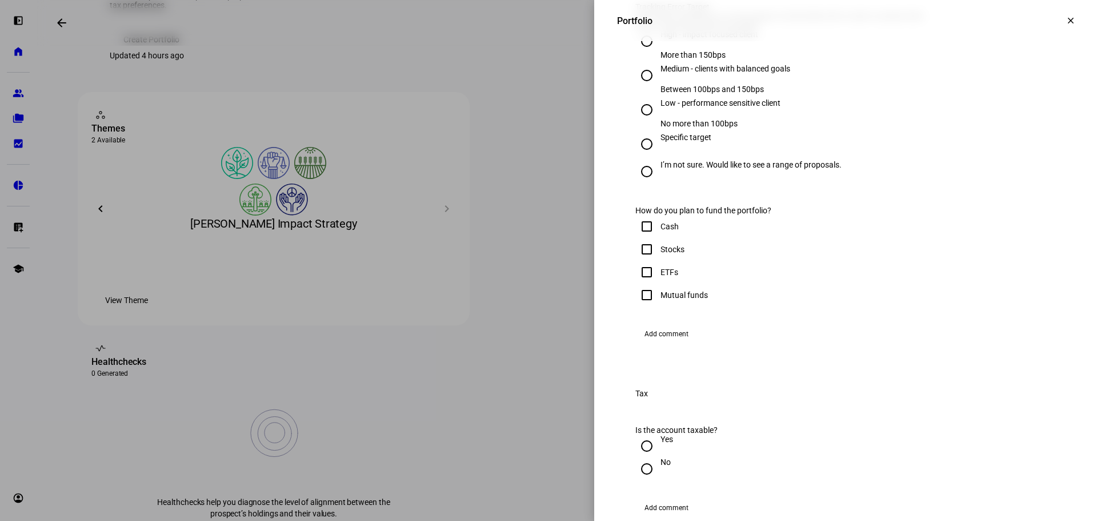
click at [672, 85] on div "Medium - clients with balanced goals" at bounding box center [725, 74] width 130 height 21
click at [658, 87] on input "Medium - clients with balanced goals Between 100bps and 150bps" at bounding box center [646, 75] width 23 height 23
radio input "true"
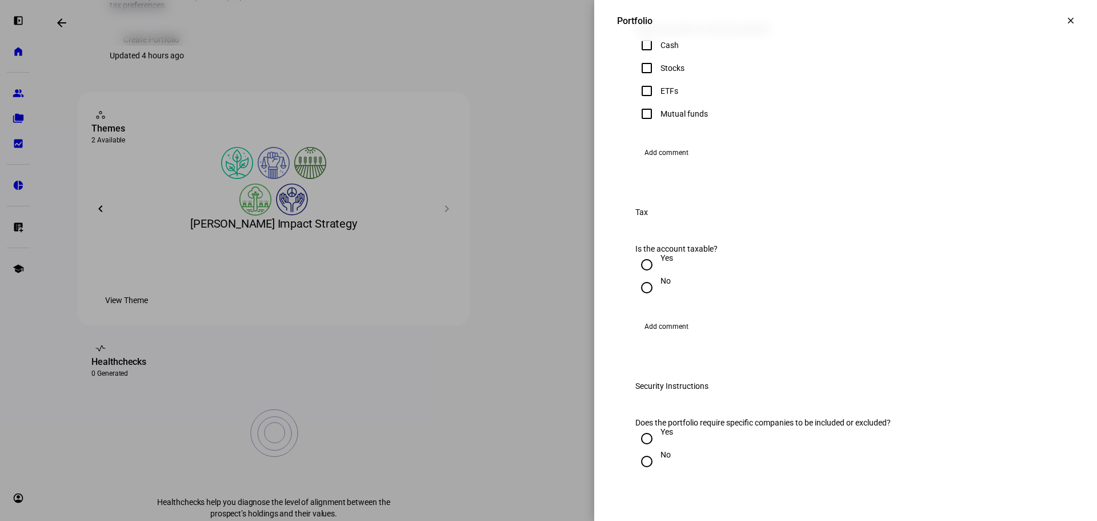
scroll to position [762, 0]
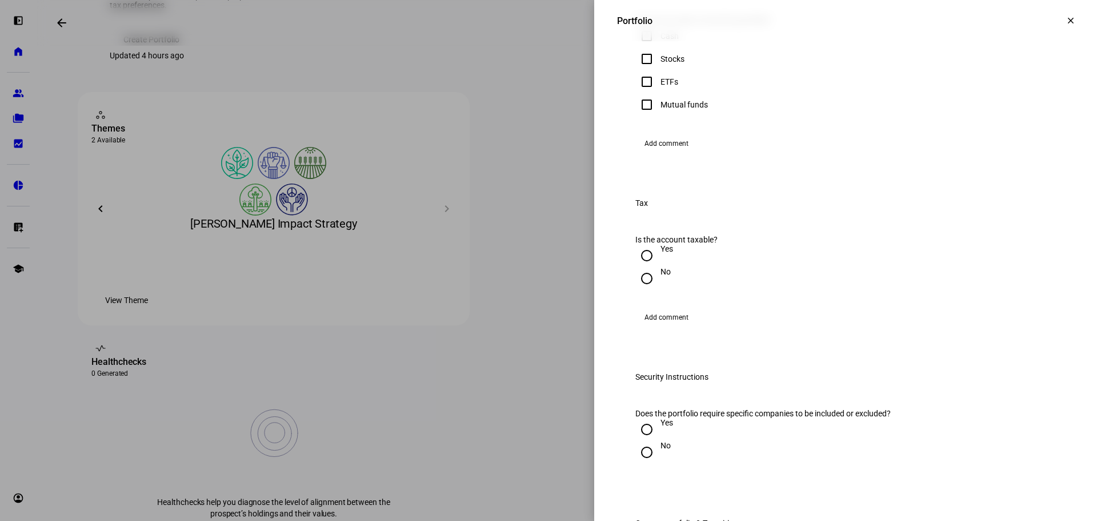
click at [660, 86] on div "ETFs" at bounding box center [669, 81] width 18 height 9
click at [658, 93] on input "ETFs" at bounding box center [646, 81] width 23 height 23
checkbox input "true"
click at [650, 70] on input "Stocks" at bounding box center [646, 58] width 23 height 23
checkbox input "true"
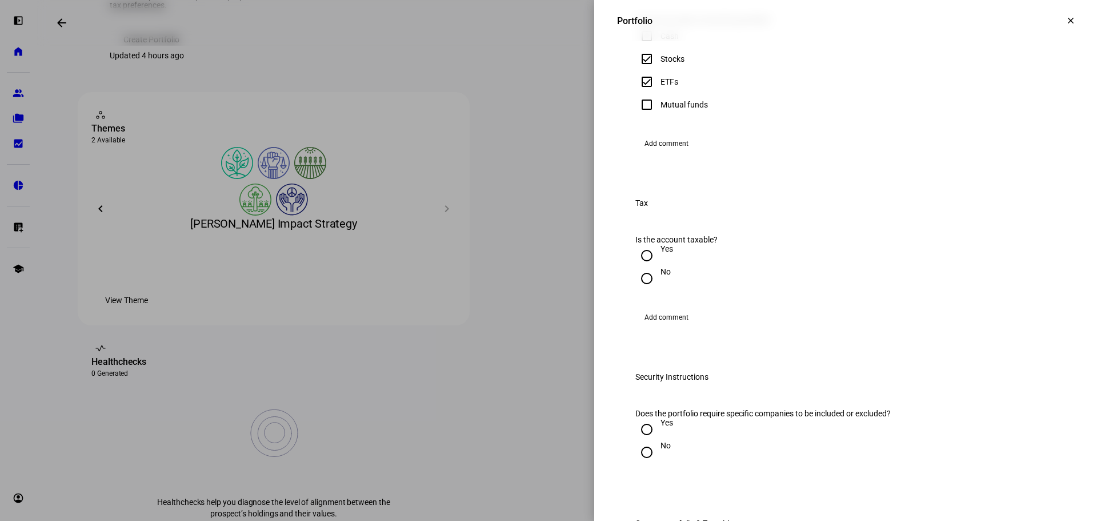
click at [638, 93] on input "ETFs" at bounding box center [646, 81] width 23 height 23
checkbox input "false"
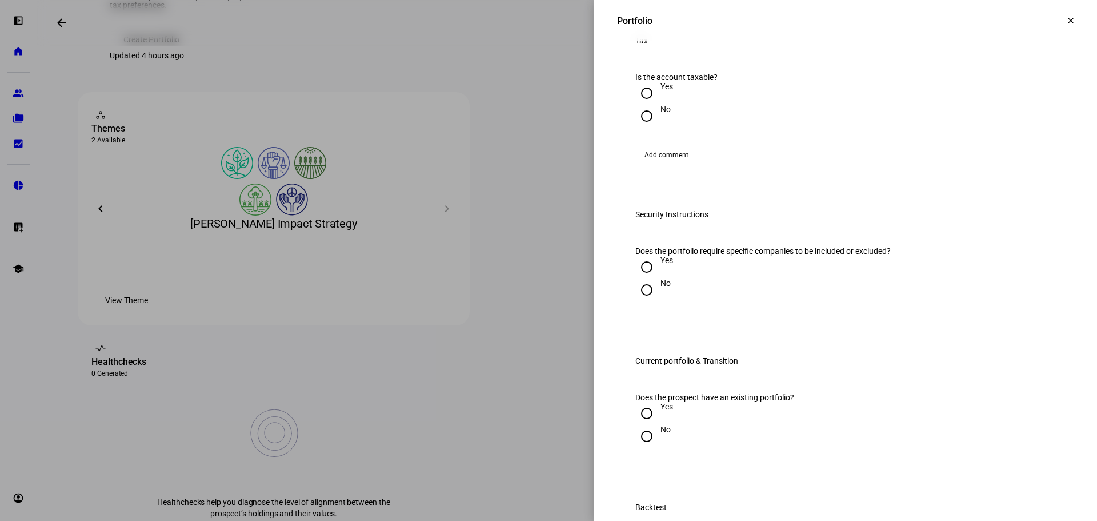
scroll to position [952, 0]
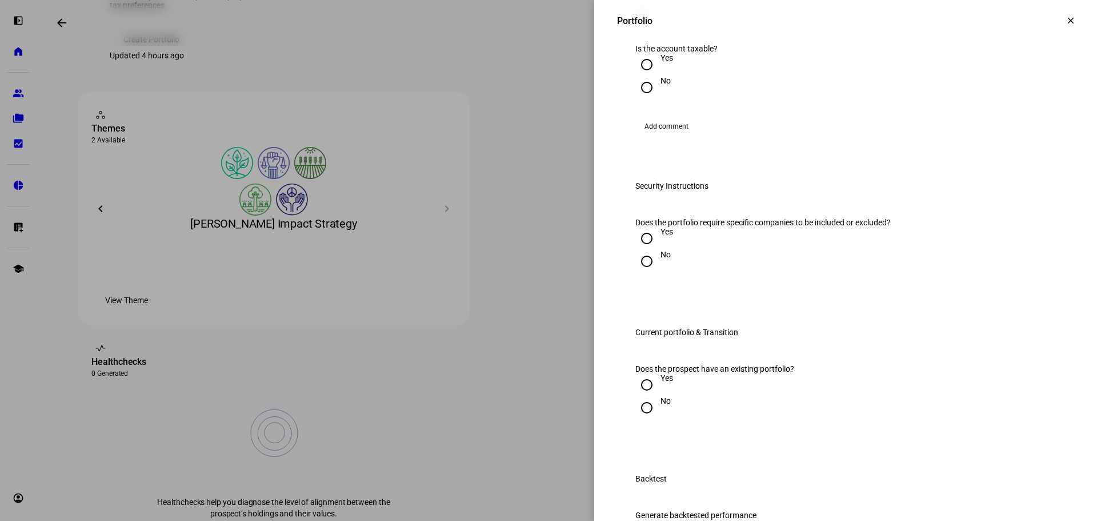
click at [639, 76] on input "Yes" at bounding box center [646, 64] width 23 height 23
radio input "true"
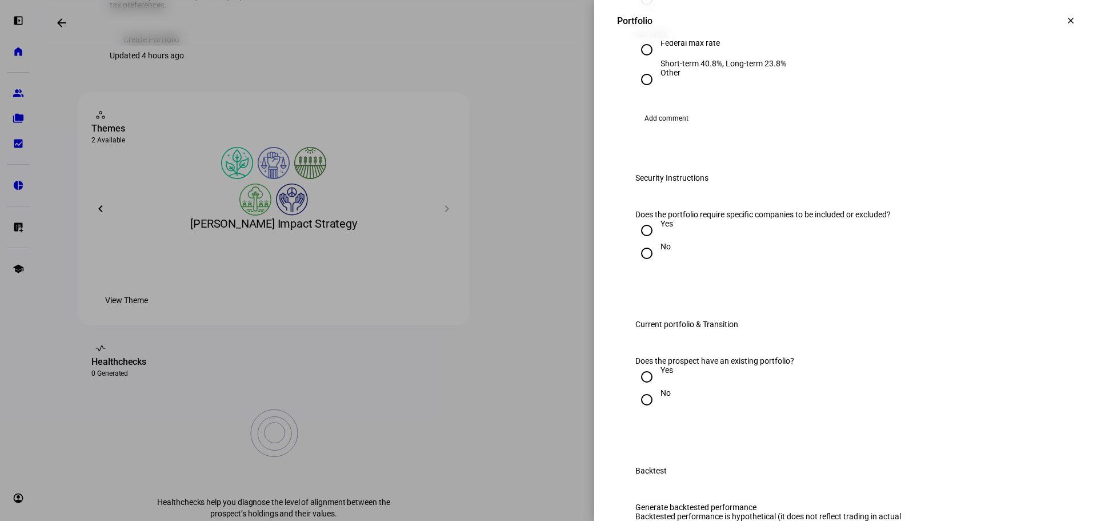
scroll to position [1143, 0]
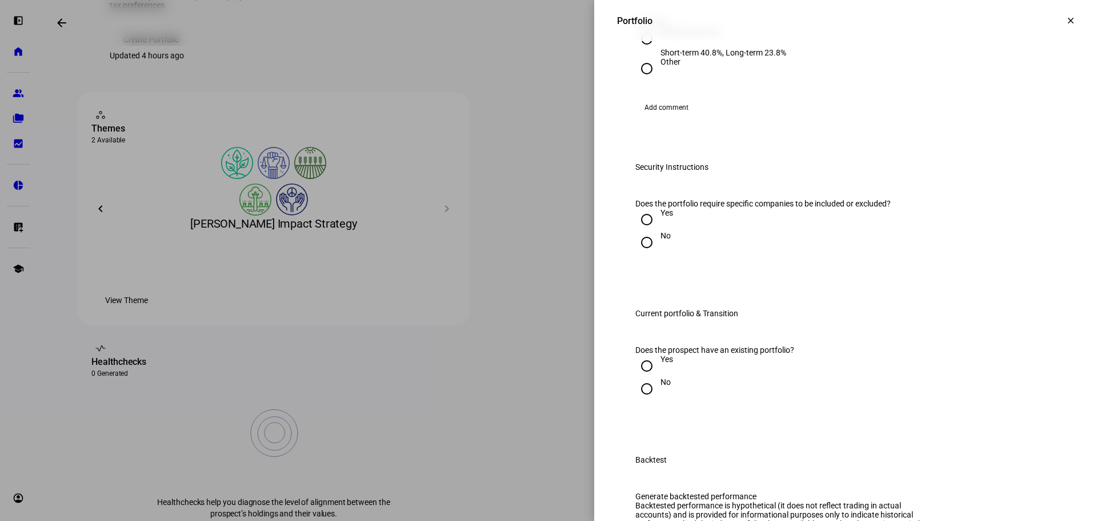
radio input "true"
click at [637, 50] on input "Federal max rate Short-term 40.8%, Long-term 23.8%" at bounding box center [646, 38] width 23 height 23
radio input "true"
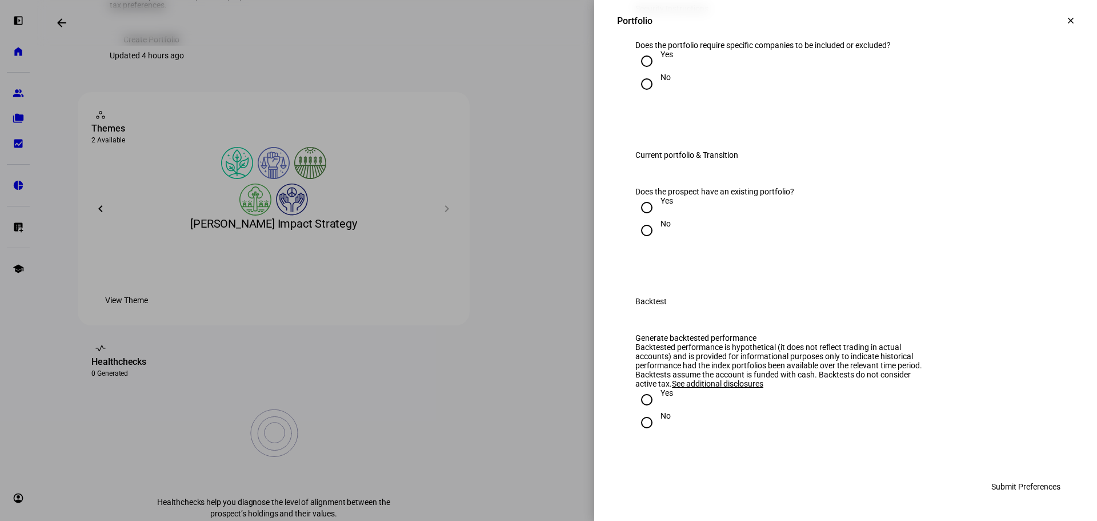
scroll to position [1333, 0]
click at [642, 73] on input "Yes" at bounding box center [646, 61] width 23 height 23
radio input "true"
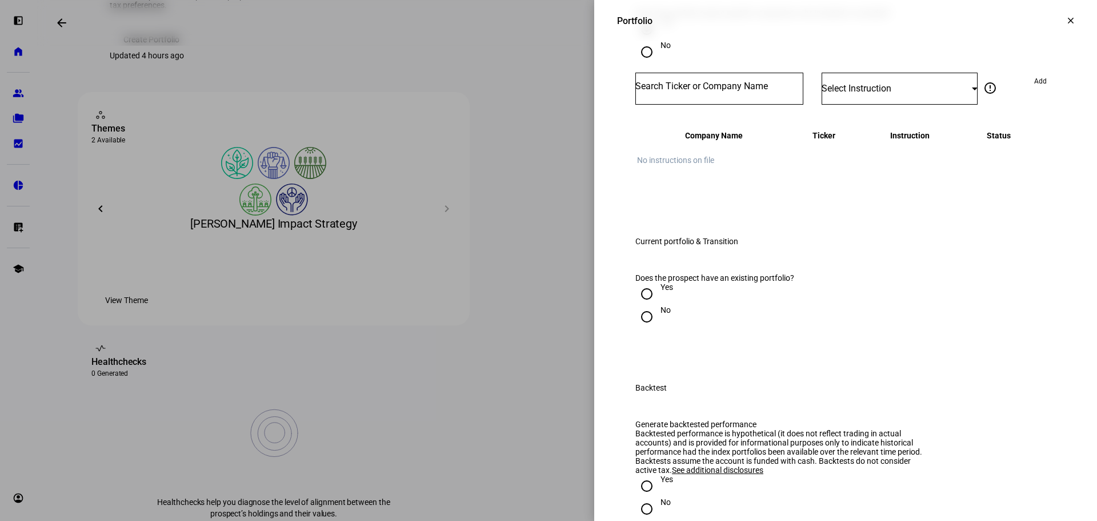
click at [708, 105] on div at bounding box center [719, 89] width 168 height 32
type input "TSLA"
click at [702, 338] on mat-option "TESLA INC TSLA" at bounding box center [711, 326] width 168 height 32
click at [895, 115] on mat-form-field "Select Instruction" at bounding box center [900, 94] width 156 height 43
click at [898, 105] on div "Select Instruction" at bounding box center [900, 89] width 156 height 32
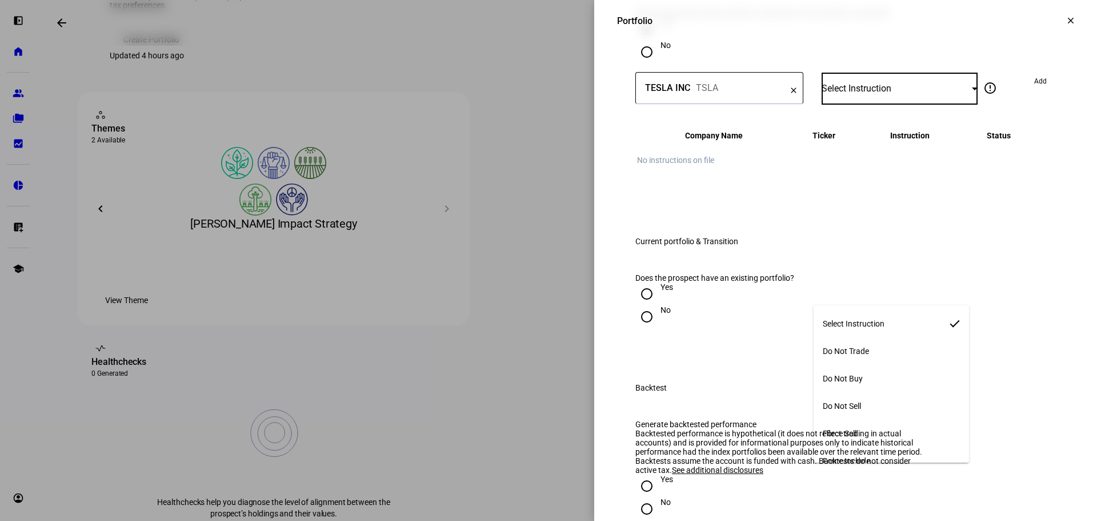
click at [883, 353] on mat-option "Do Not Trade" at bounding box center [891, 350] width 155 height 27
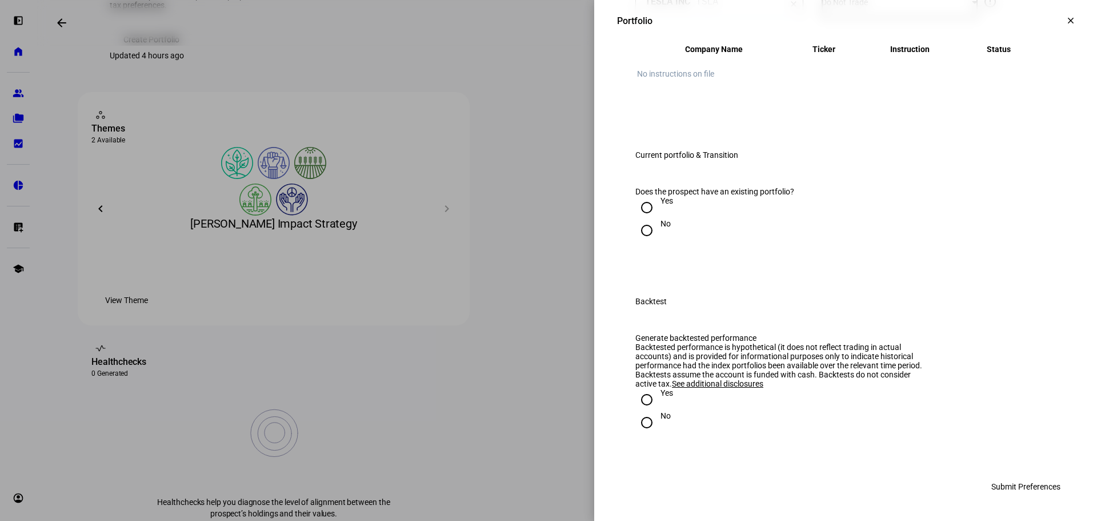
scroll to position [1524, 0]
click at [869, 18] on div "Do Not Trade" at bounding box center [900, 2] width 156 height 32
click at [908, 179] on mat-option "Do Not Buy" at bounding box center [891, 187] width 155 height 27
click at [640, 198] on input "Yes" at bounding box center [646, 207] width 23 height 23
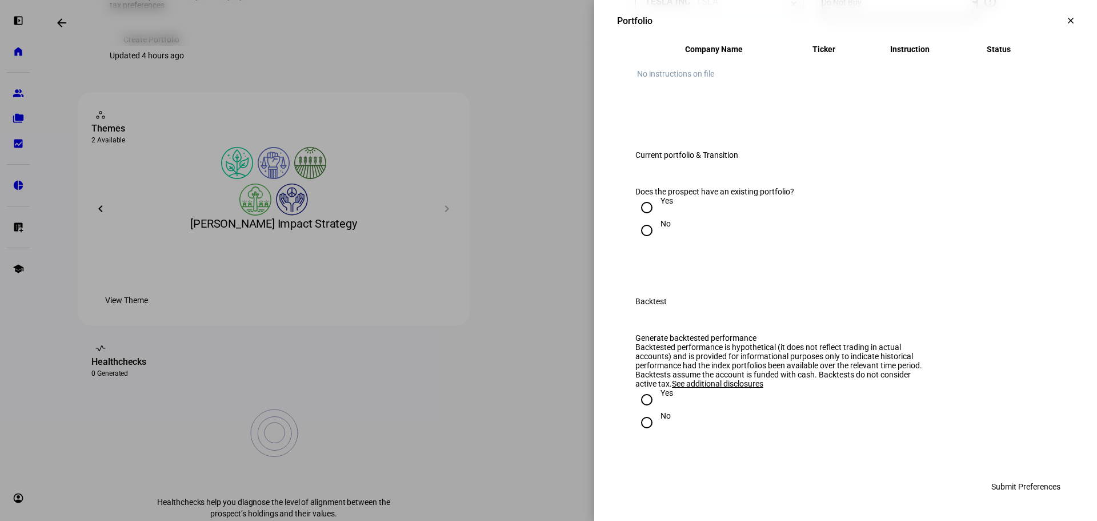
radio input "true"
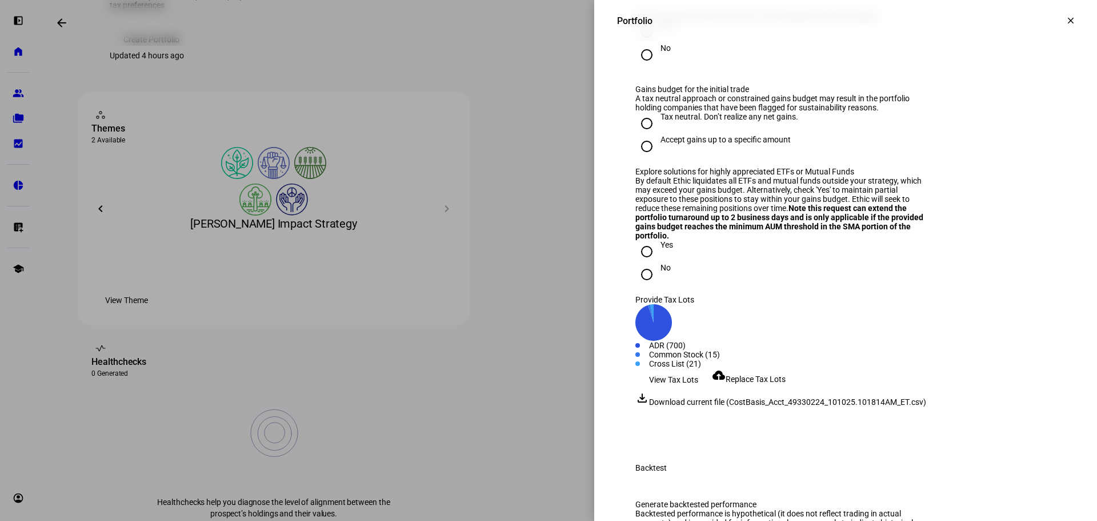
click at [643, 43] on input "Yes" at bounding box center [646, 32] width 23 height 23
radio input "true"
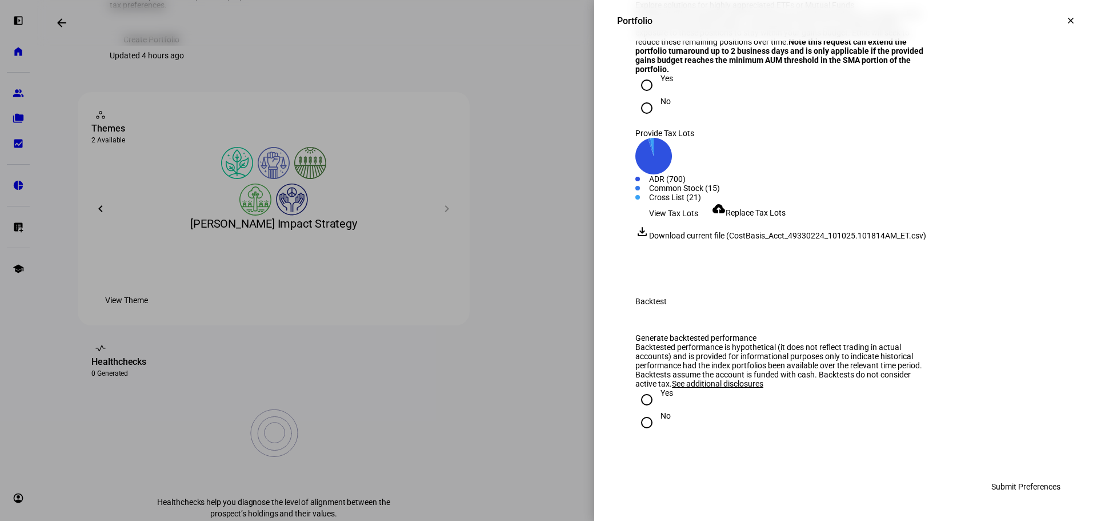
radio input "true"
click at [650, 99] on div at bounding box center [646, 84] width 27 height 27
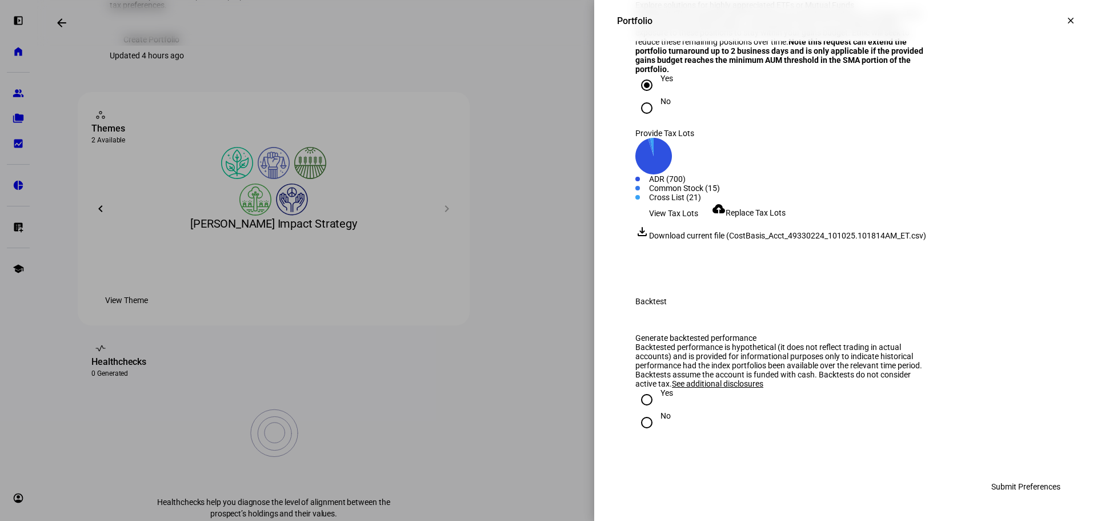
radio input "true"
click at [661, 417] on div "No" at bounding box center [845, 422] width 421 height 23
click at [646, 433] on div at bounding box center [646, 422] width 27 height 27
radio input "true"
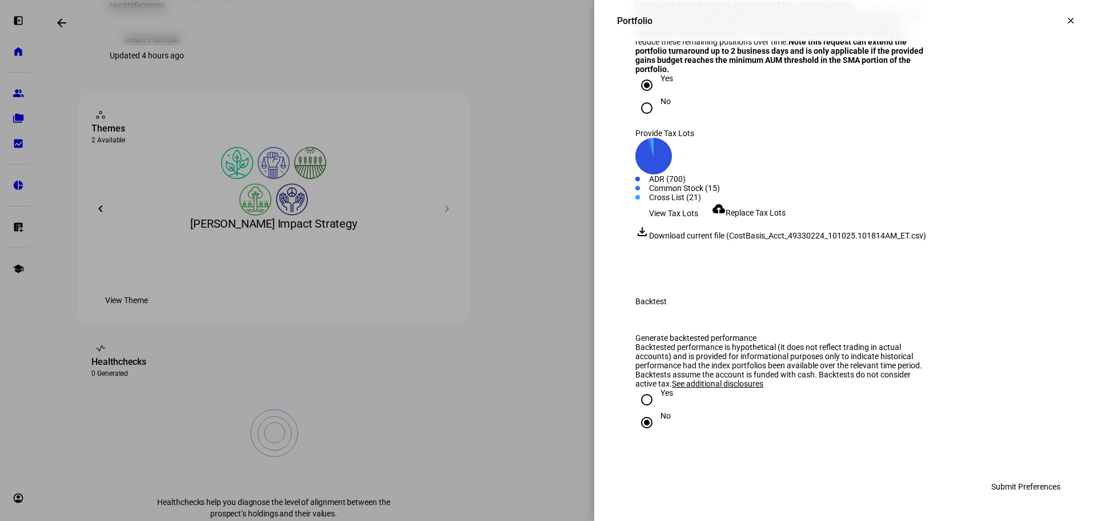
click at [1042, 490] on span "Submit Preferences" at bounding box center [1025, 486] width 69 height 23
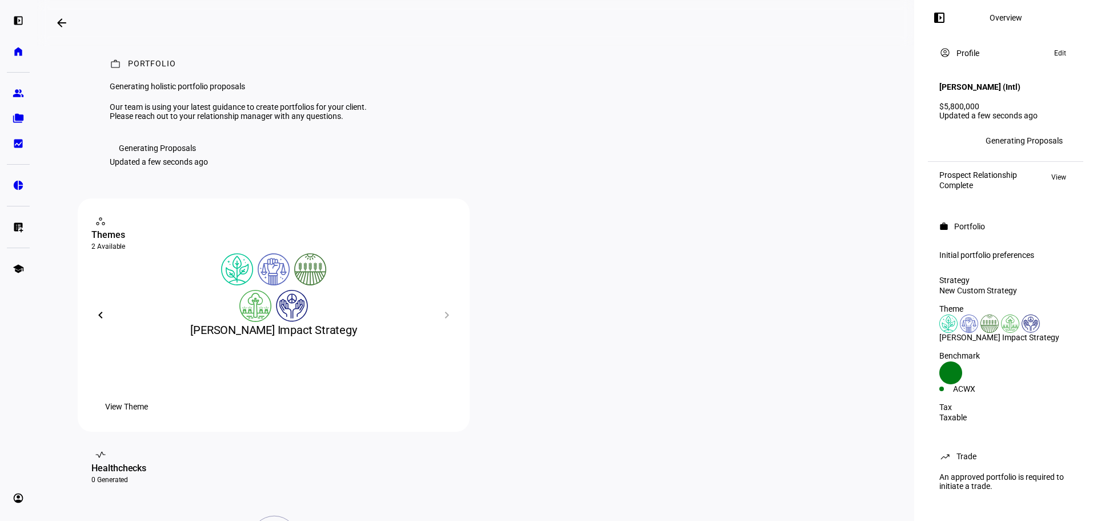
scroll to position [0, 0]
